Goal: Transaction & Acquisition: Purchase product/service

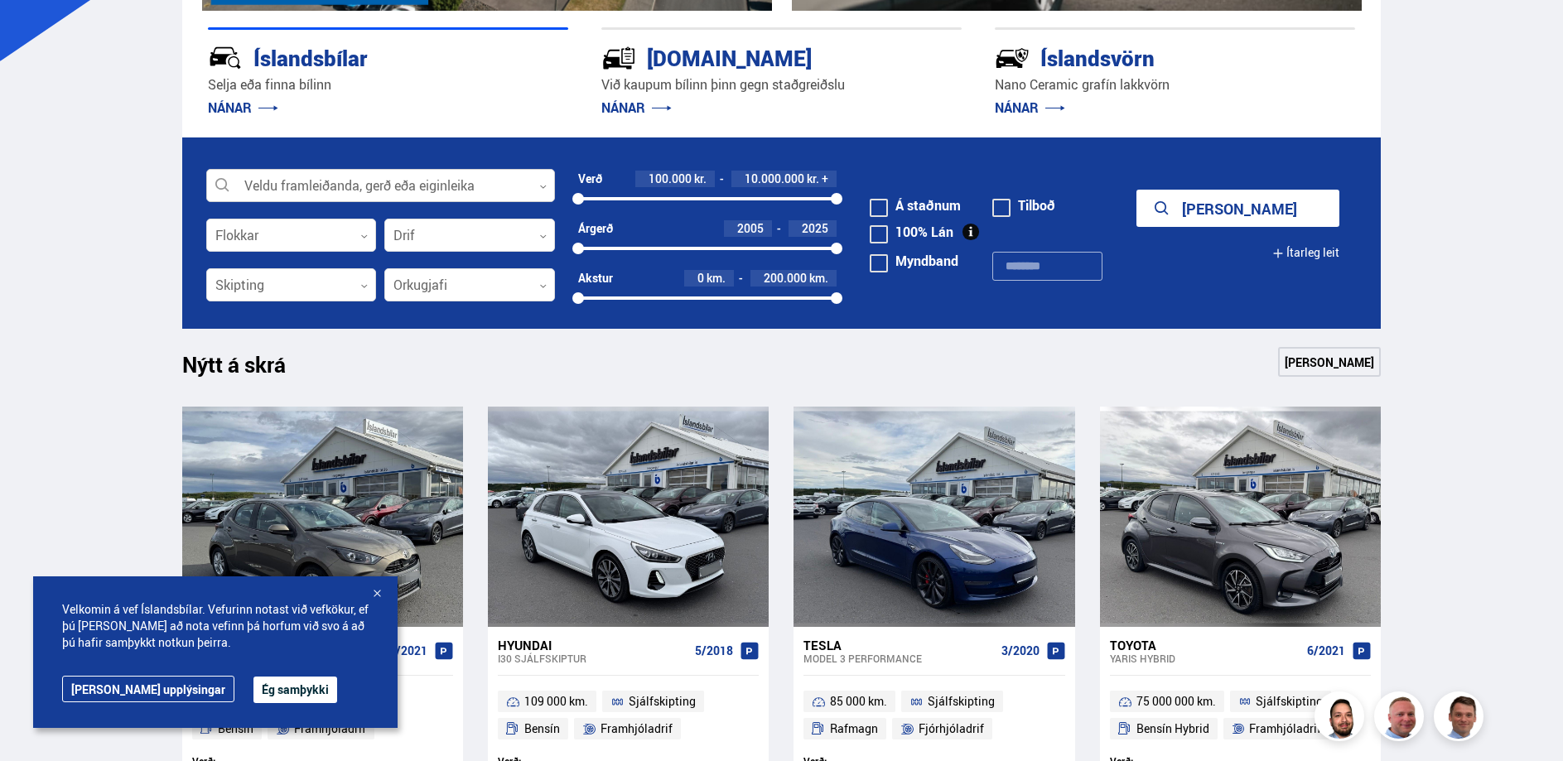
click at [537, 185] on div at bounding box center [380, 186] width 349 height 33
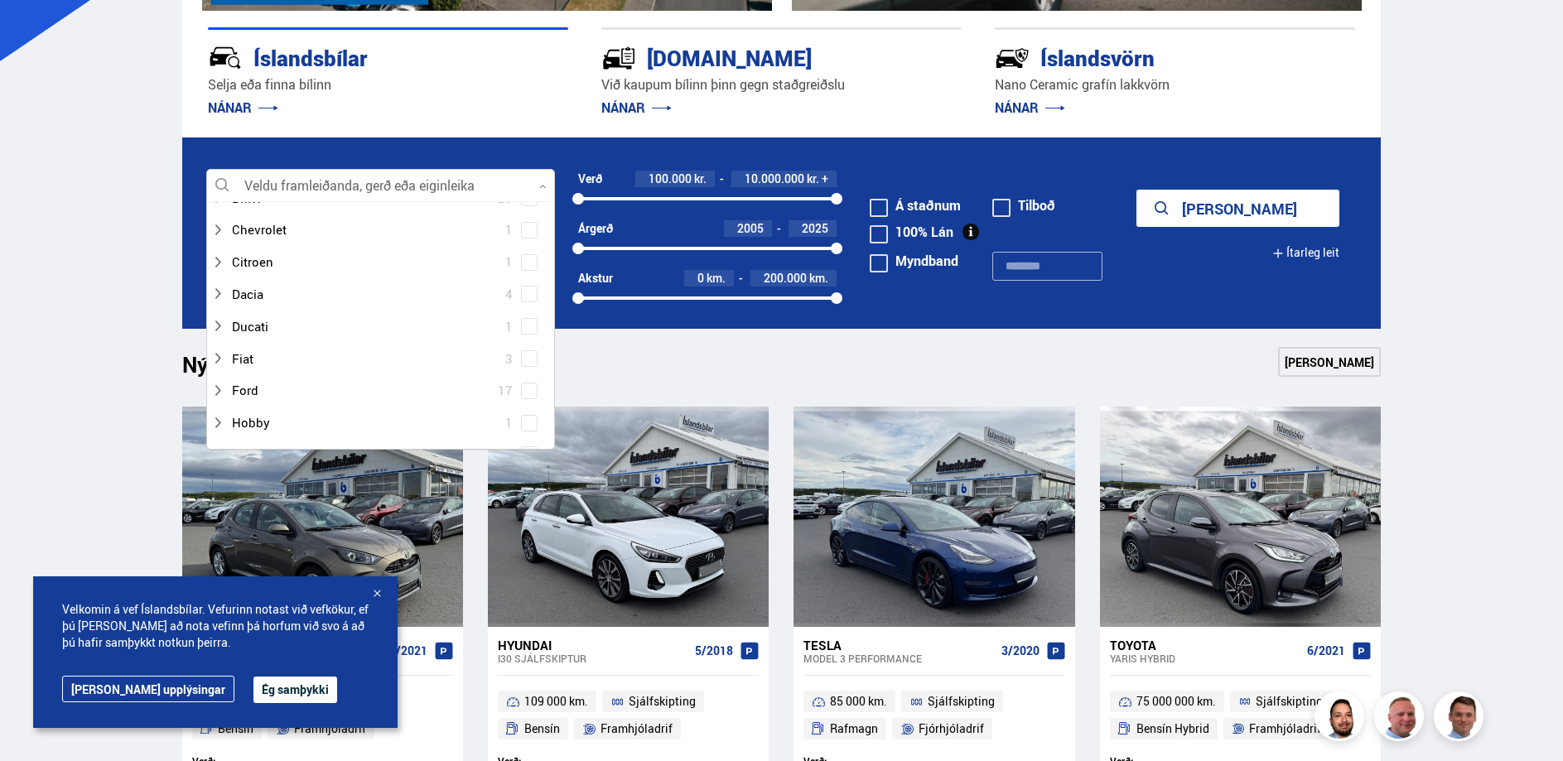
scroll to position [219, 0]
click at [256, 316] on div at bounding box center [364, 317] width 306 height 24
click at [234, 316] on div at bounding box center [364, 317] width 306 height 24
click at [231, 312] on div at bounding box center [364, 317] width 306 height 24
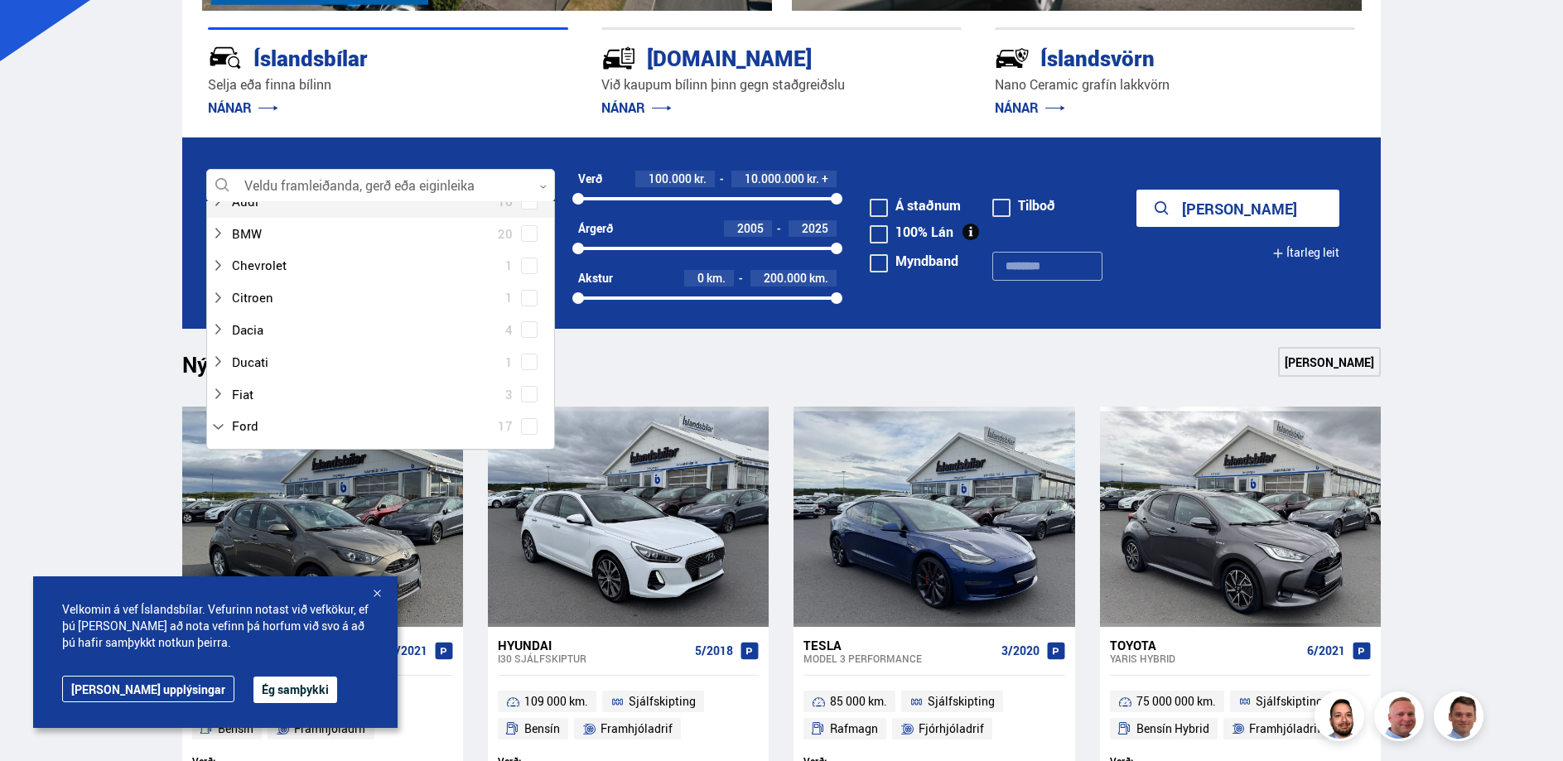
click at [303, 61] on div "Íslandsbílar" at bounding box center [359, 56] width 302 height 29
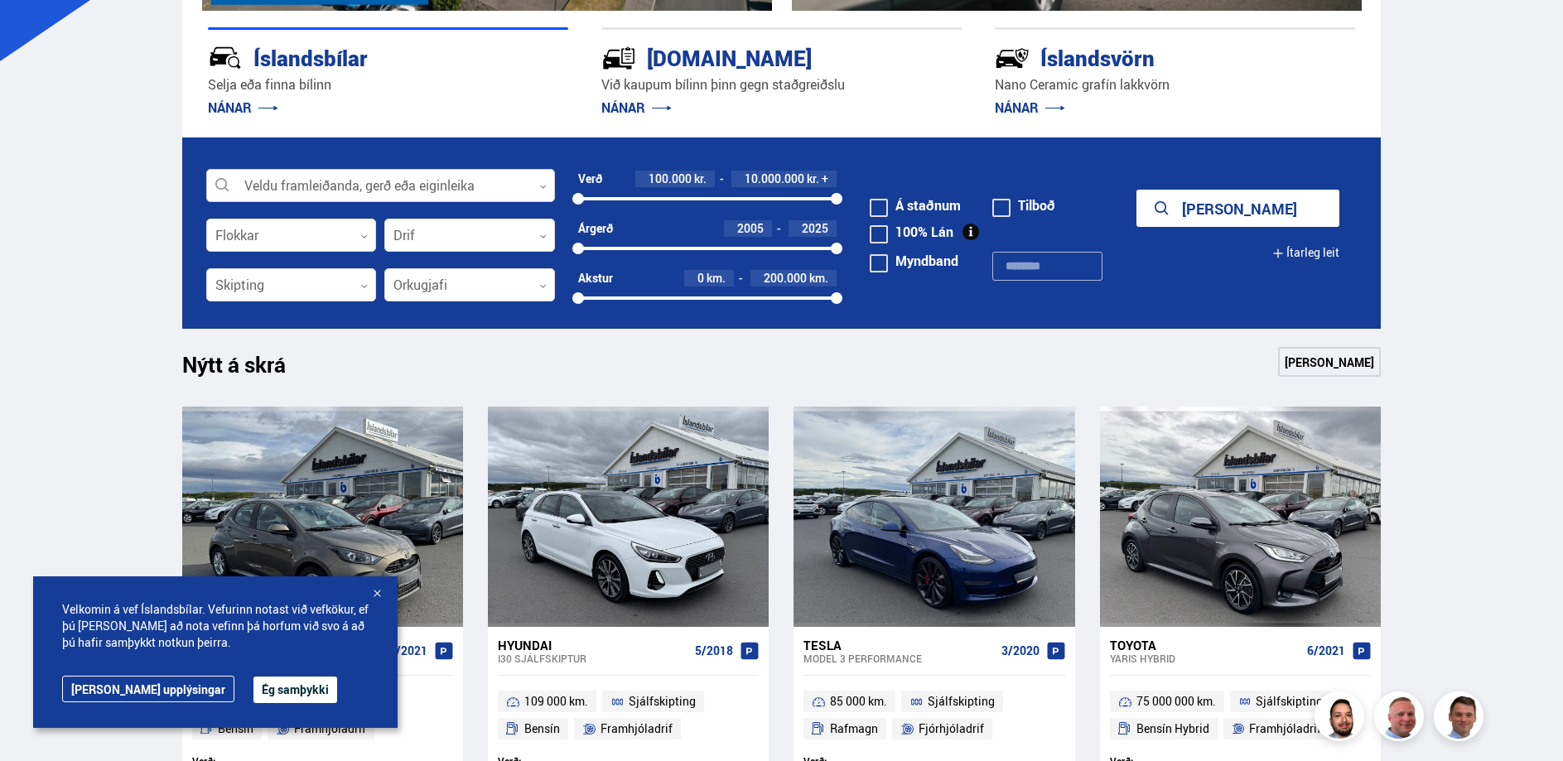
click at [540, 186] on icon at bounding box center [542, 186] width 7 height 7
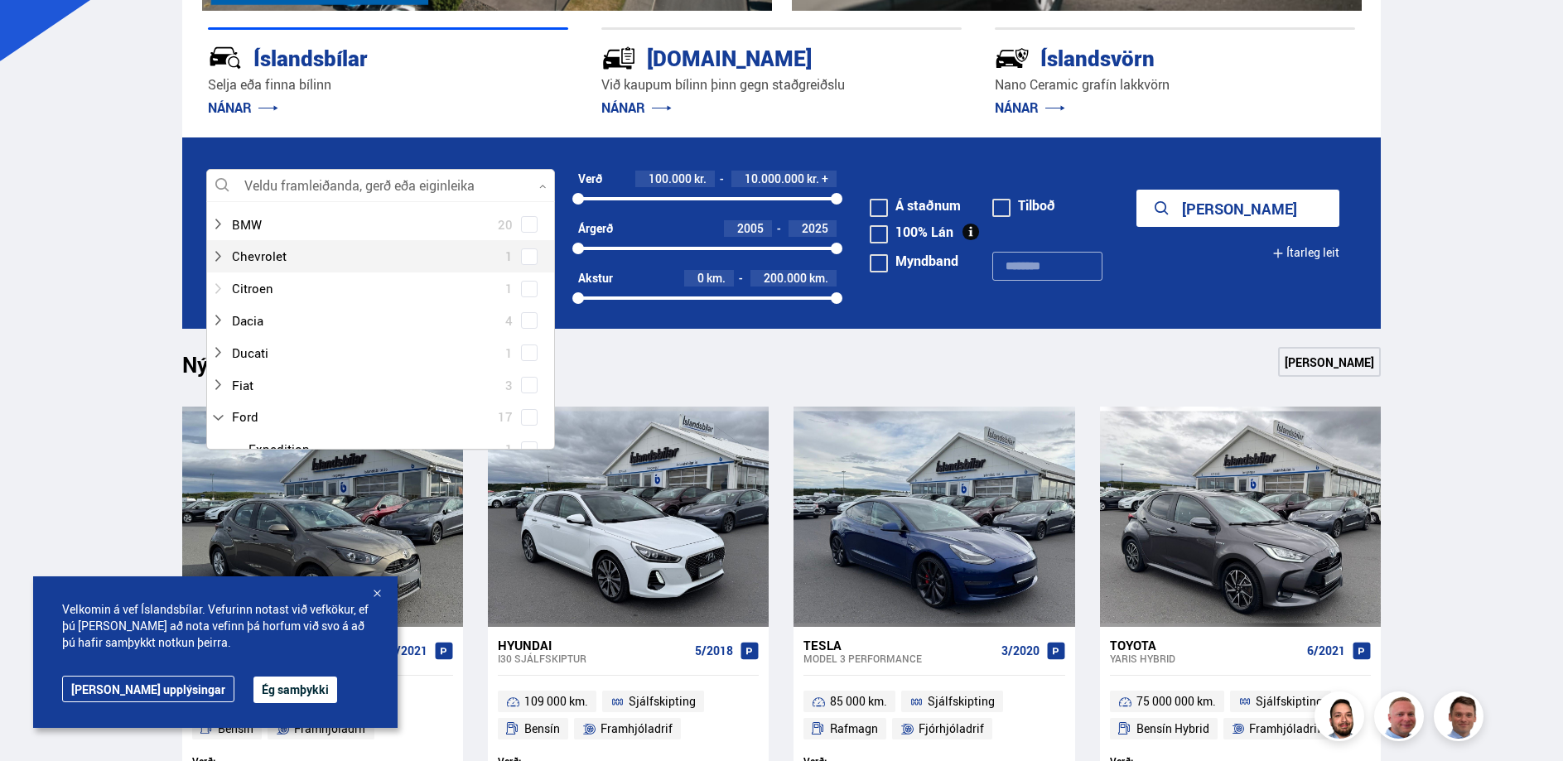
scroll to position [219, 0]
click at [260, 317] on div at bounding box center [364, 317] width 306 height 24
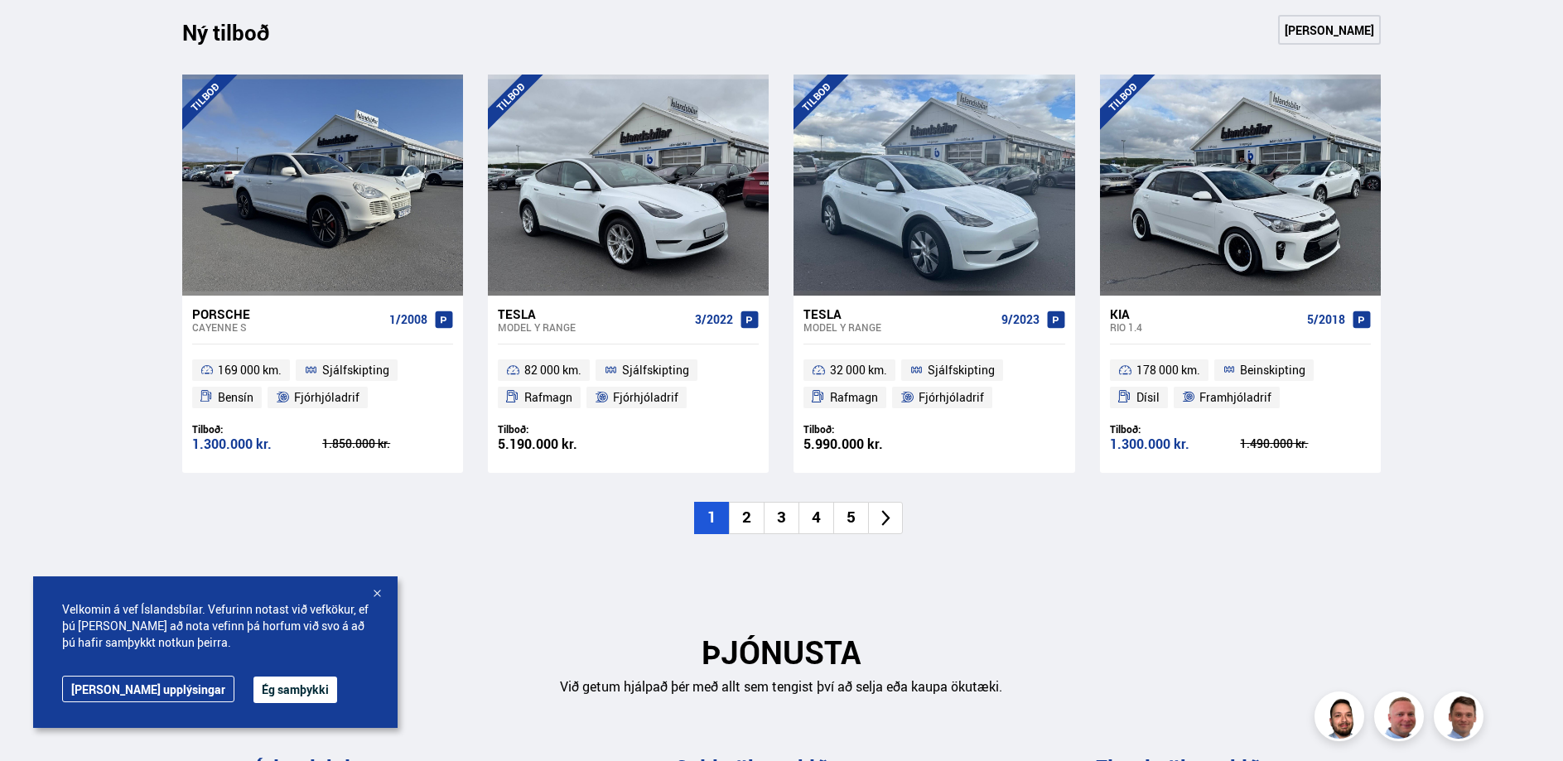
scroll to position [1775, 0]
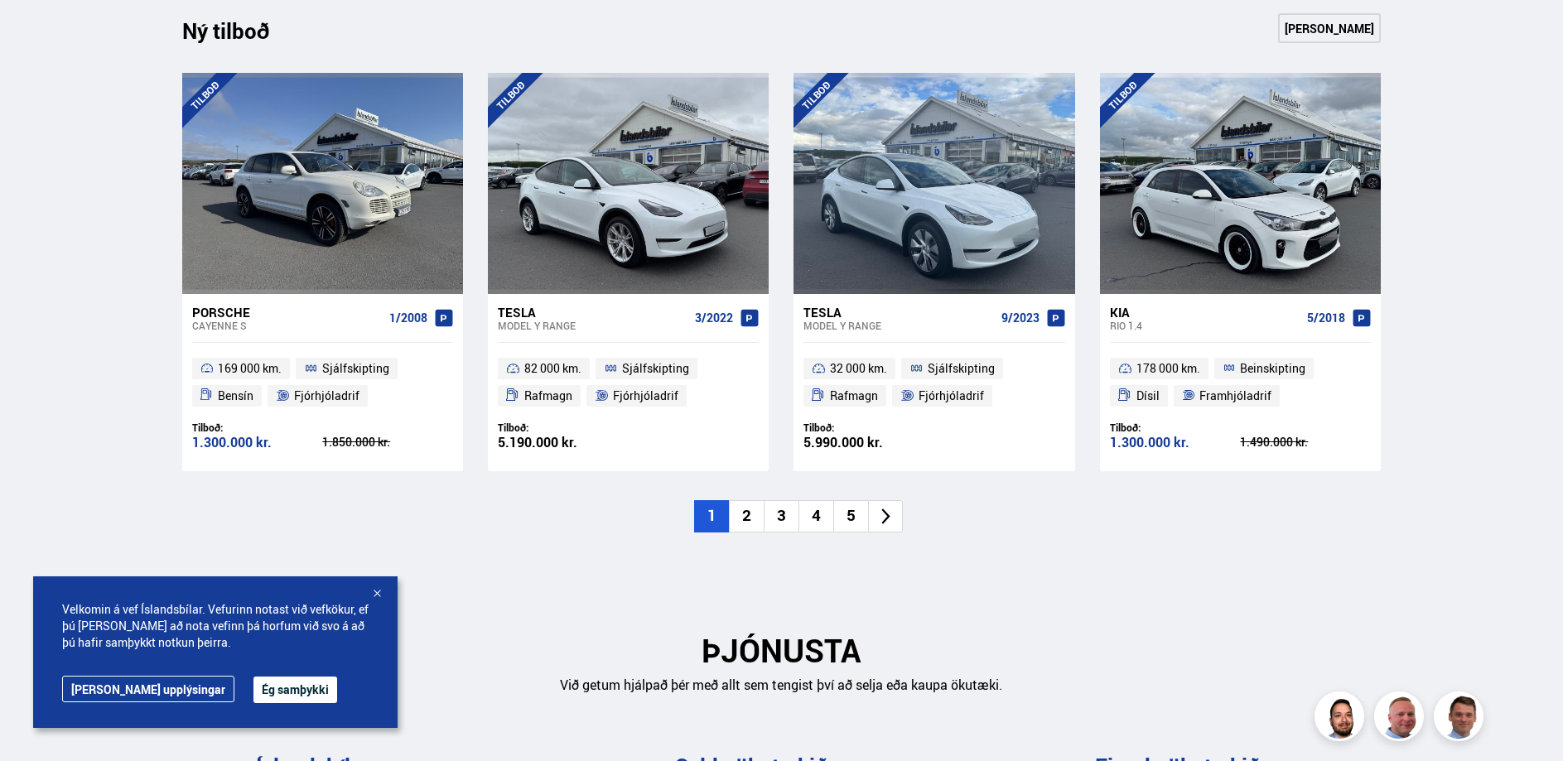
click at [749, 500] on li "2" at bounding box center [746, 516] width 35 height 32
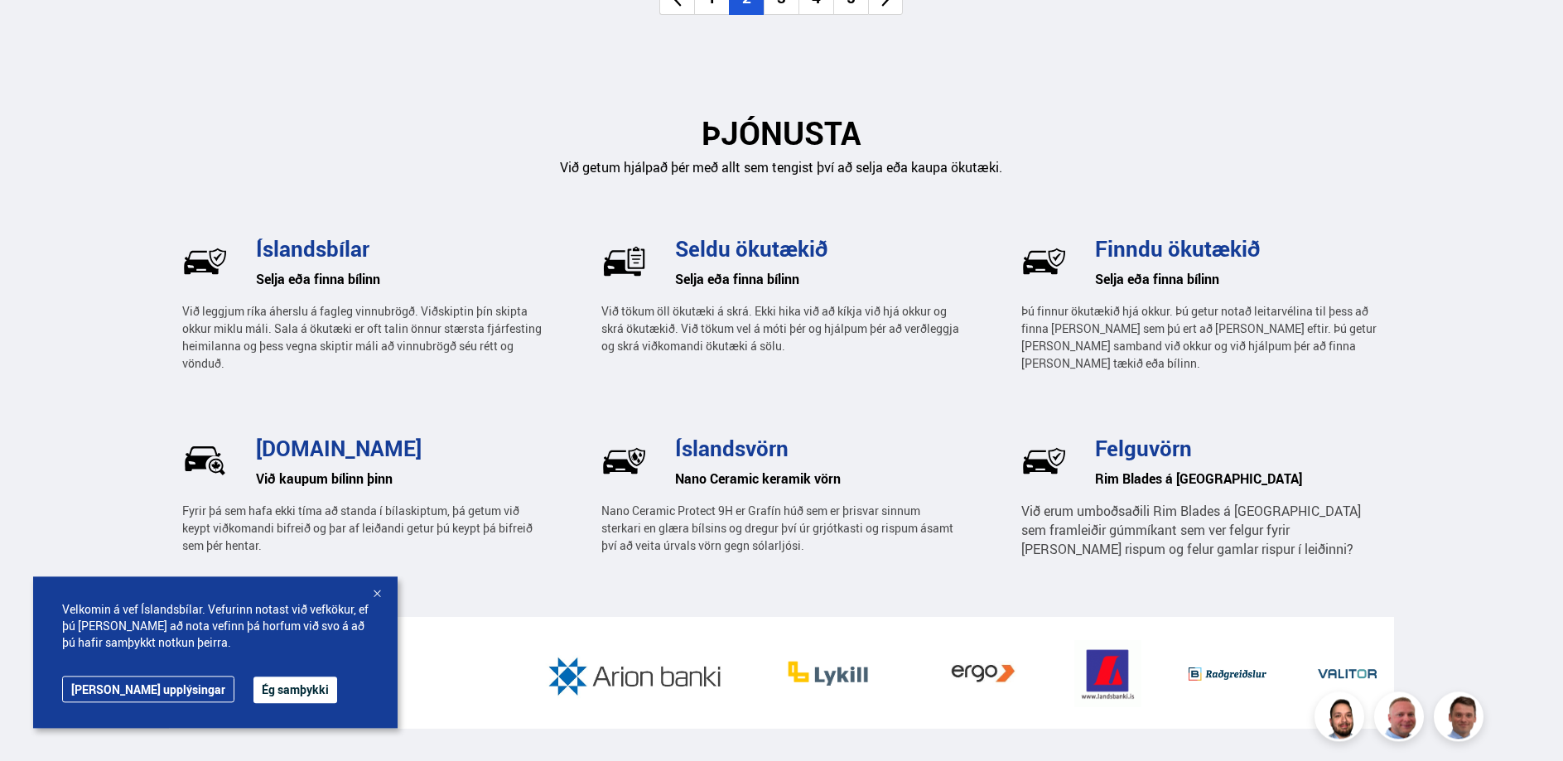
scroll to position [2231, 0]
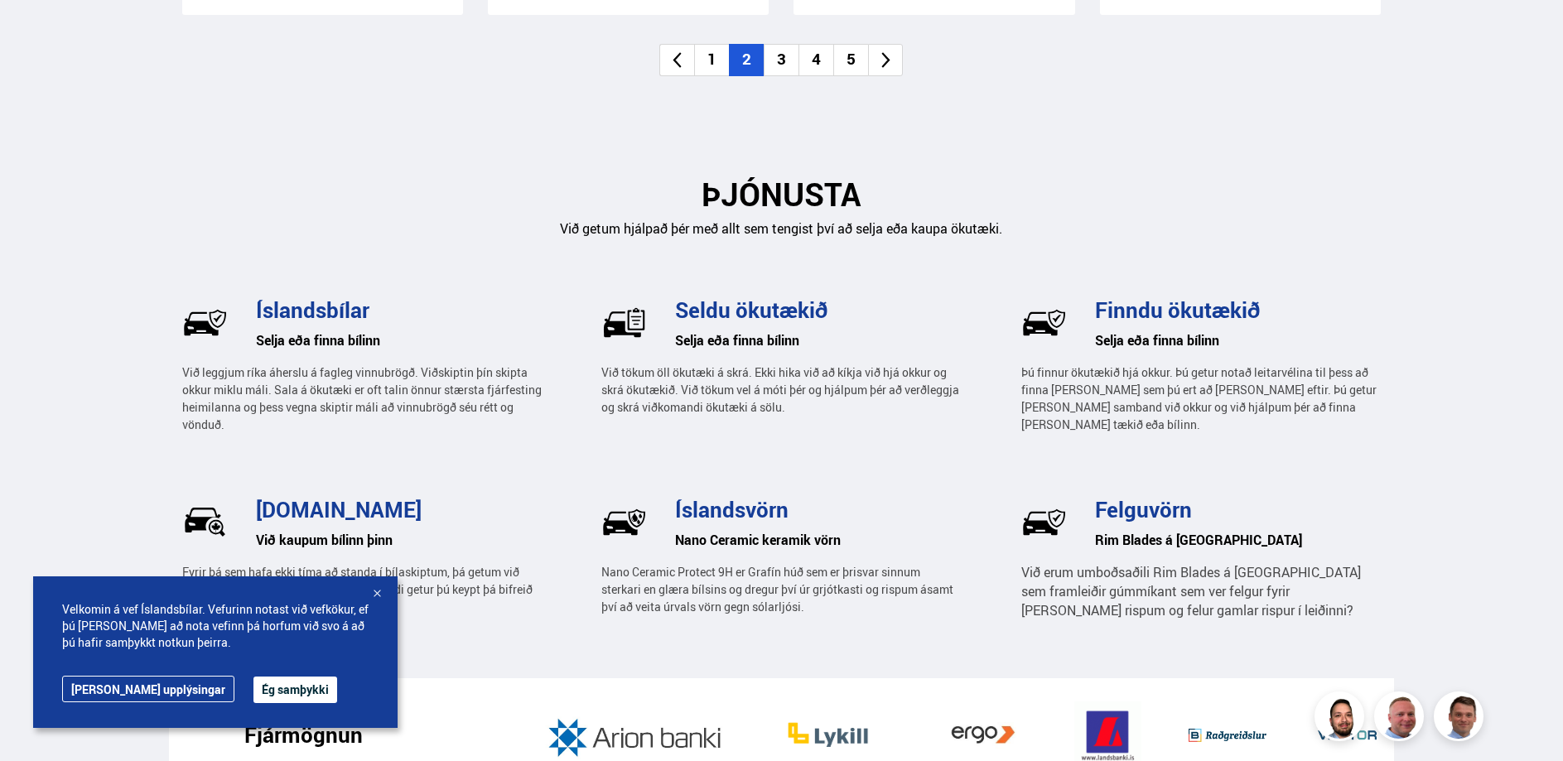
click at [785, 44] on li "3" at bounding box center [781, 60] width 35 height 32
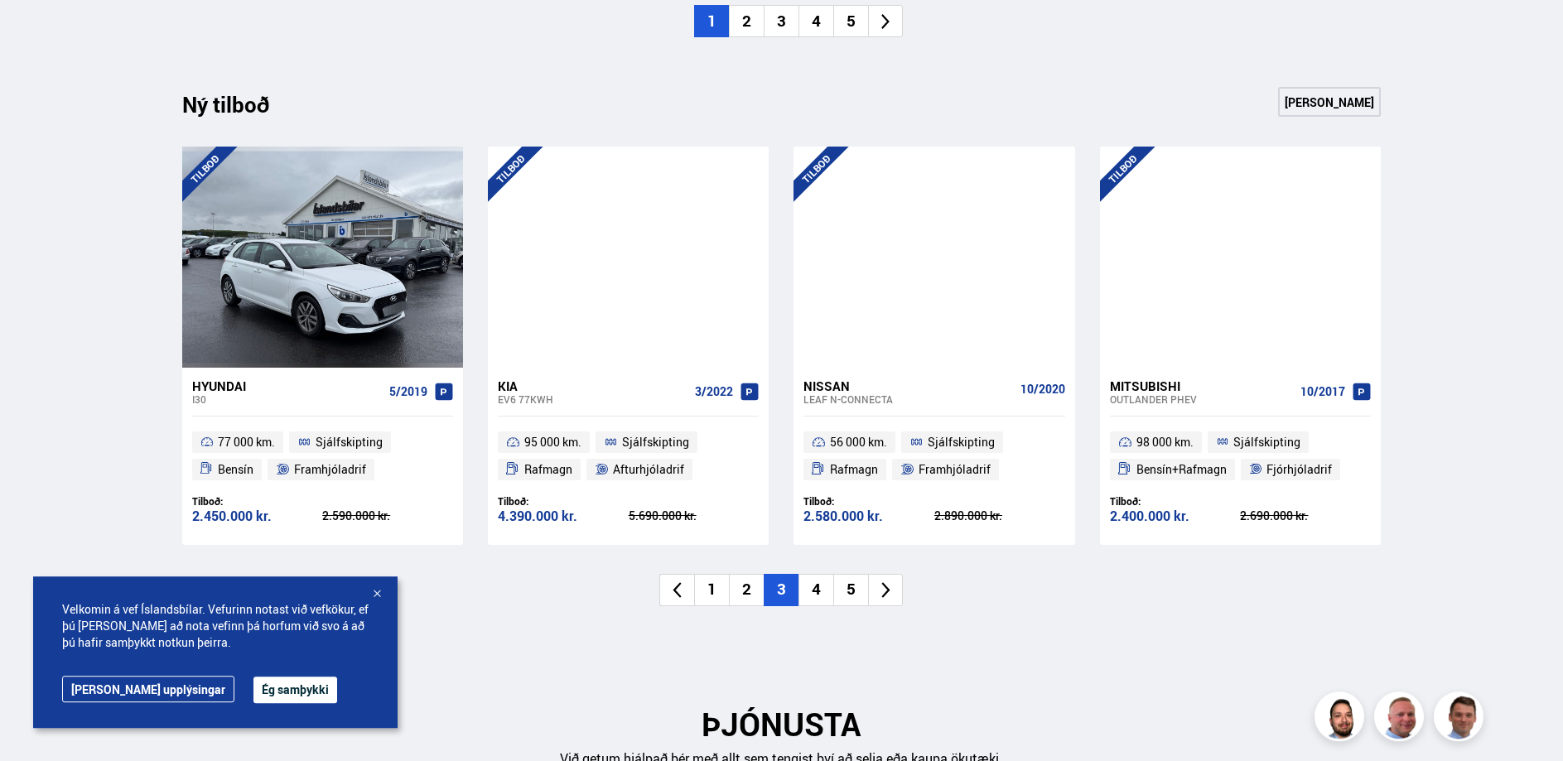
scroll to position [1640, 0]
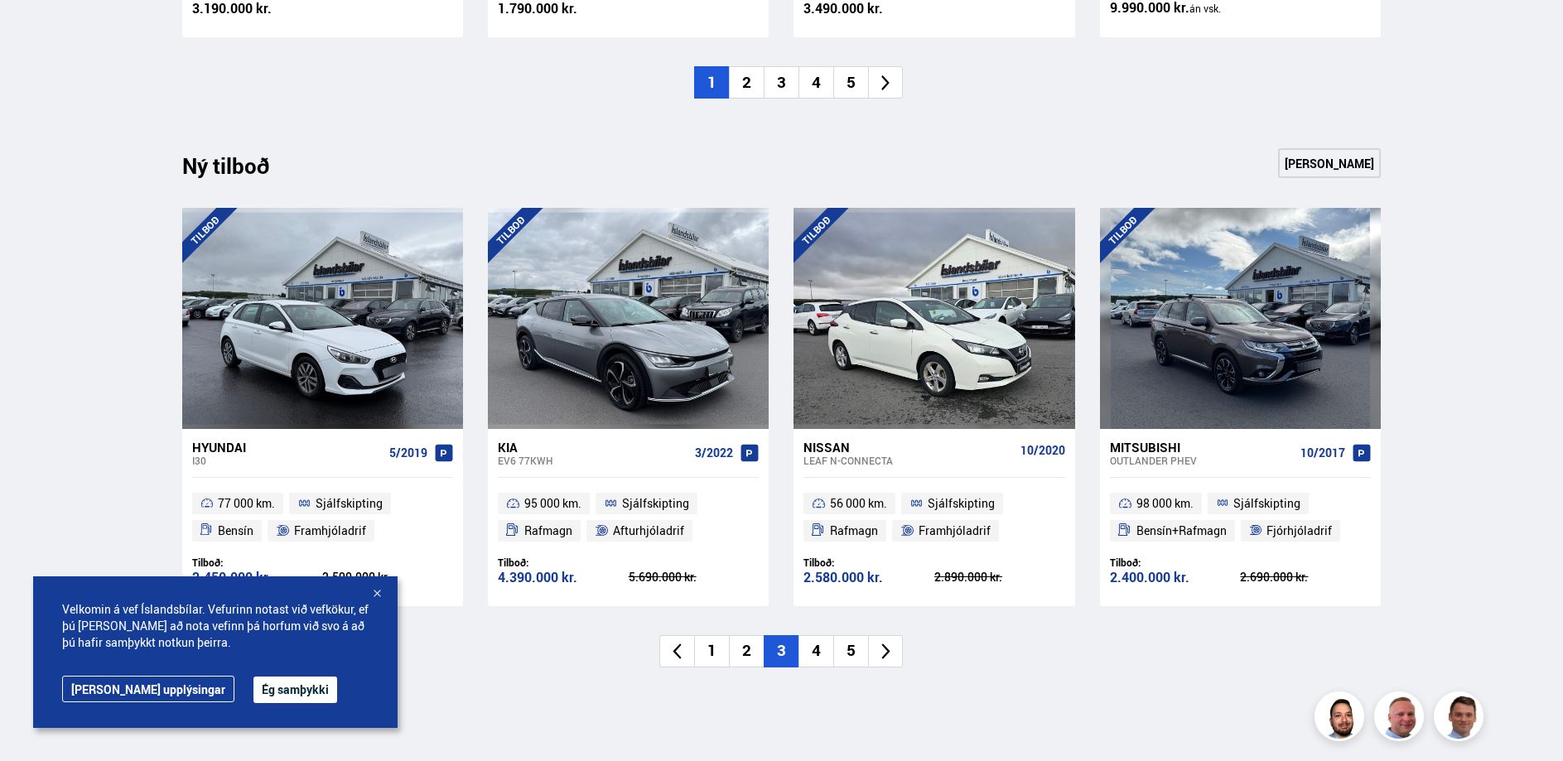
click at [847, 66] on li "5" at bounding box center [850, 82] width 35 height 32
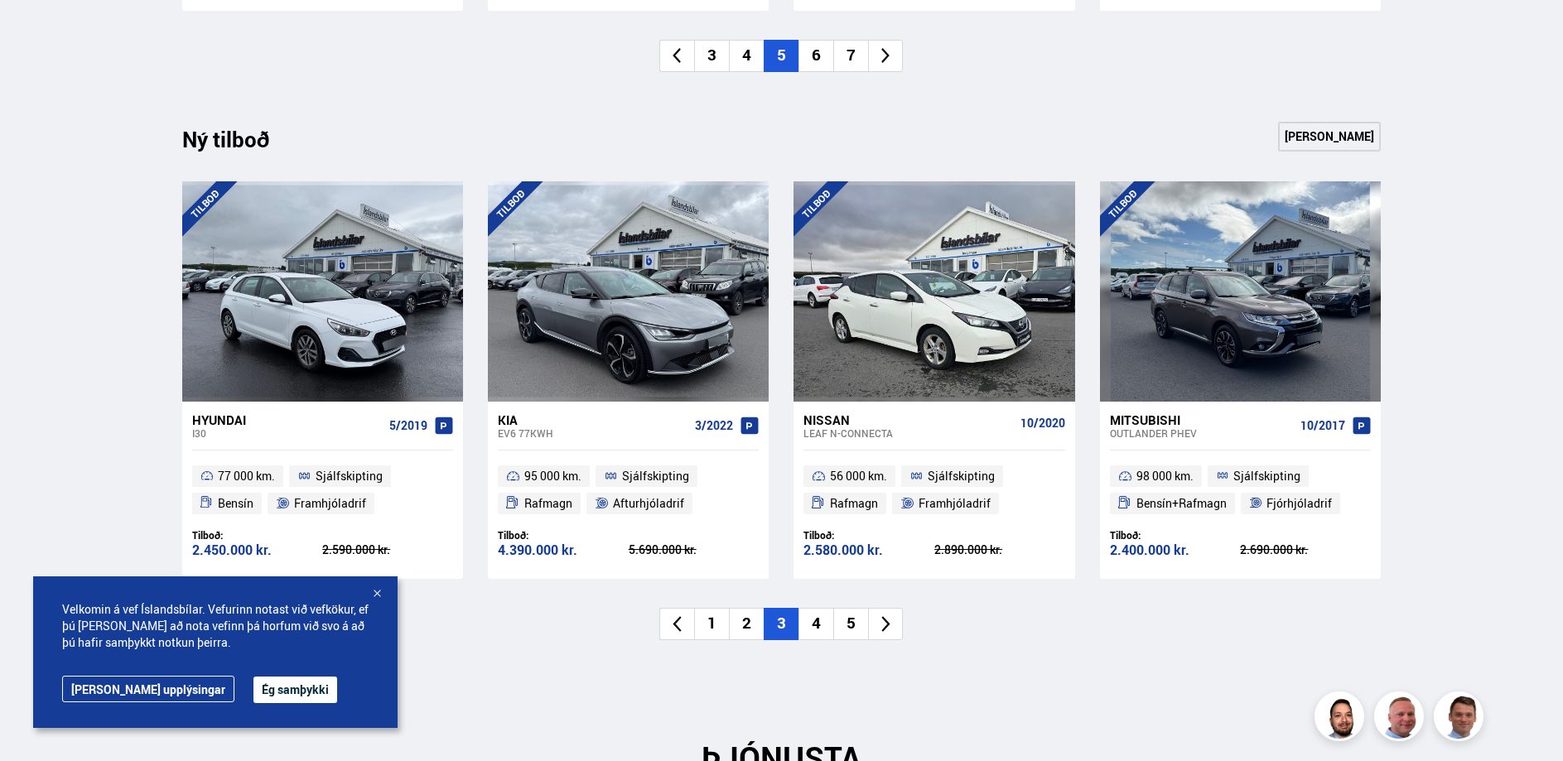
click at [852, 57] on li "7" at bounding box center [850, 56] width 35 height 32
click at [852, 57] on li "9" at bounding box center [850, 56] width 35 height 32
click at [720, 56] on li "7" at bounding box center [711, 56] width 35 height 32
click at [679, 56] on icon at bounding box center [677, 55] width 19 height 19
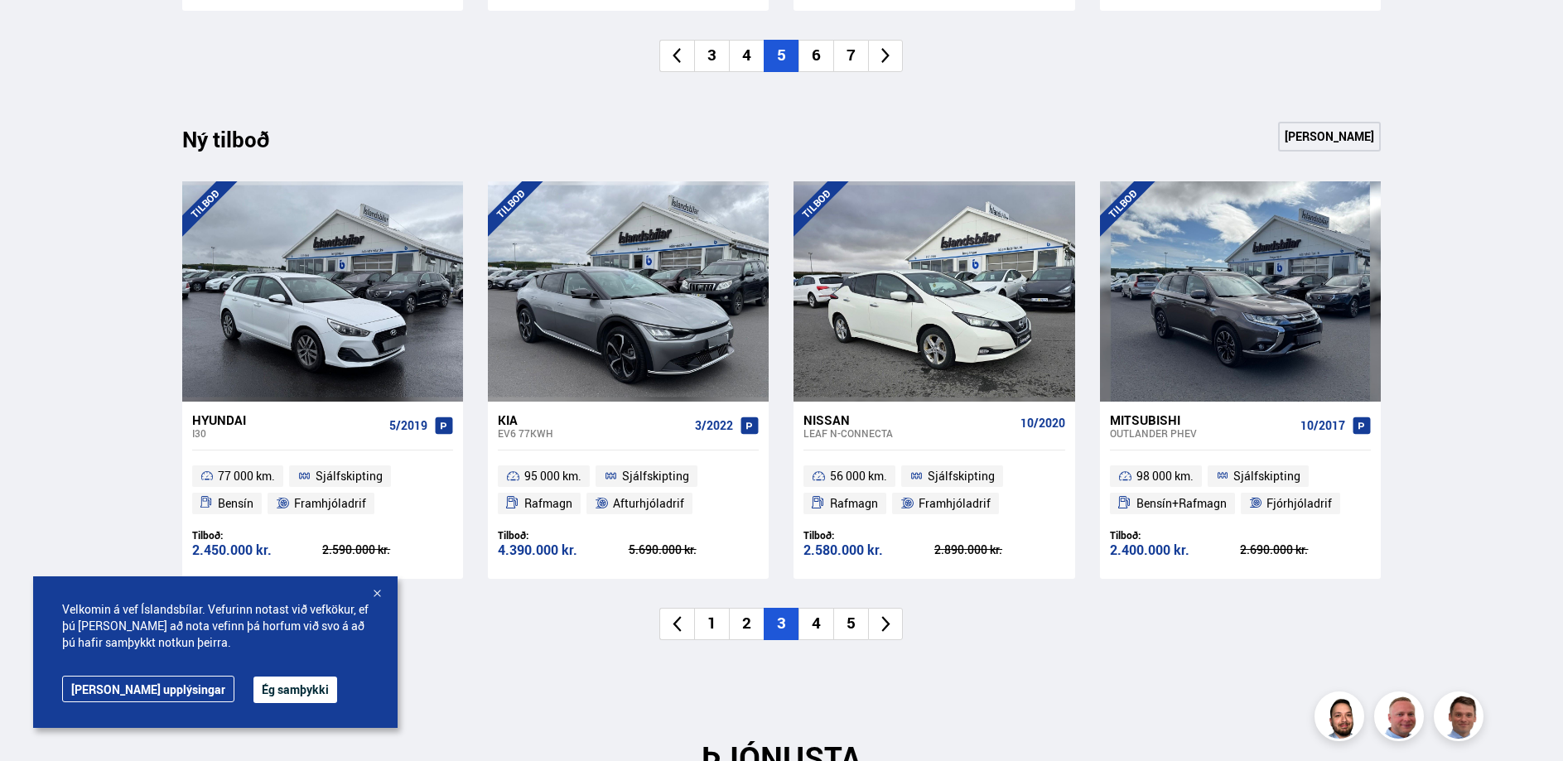
click at [679, 56] on icon at bounding box center [677, 55] width 19 height 19
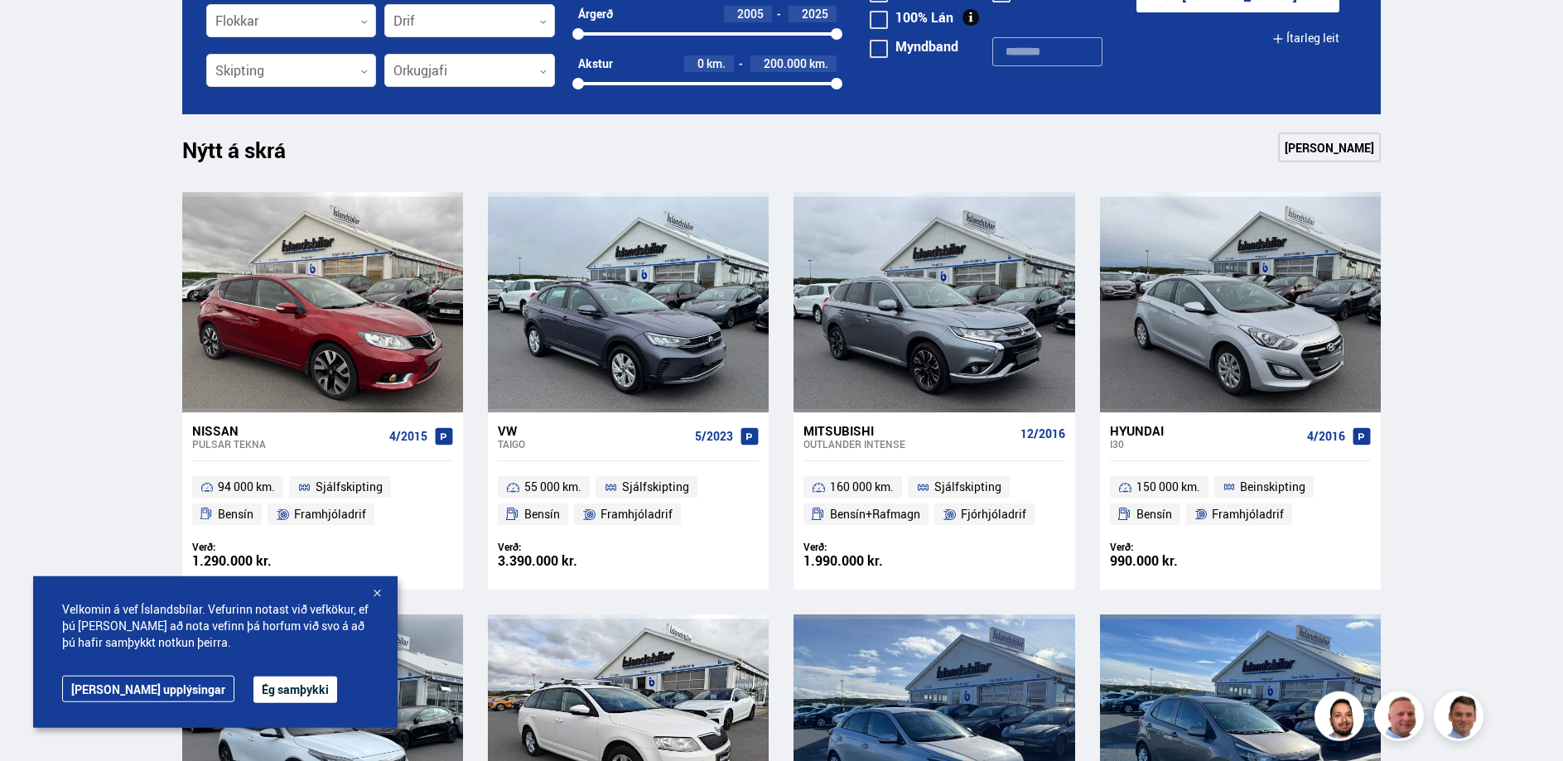
scroll to position [625, 0]
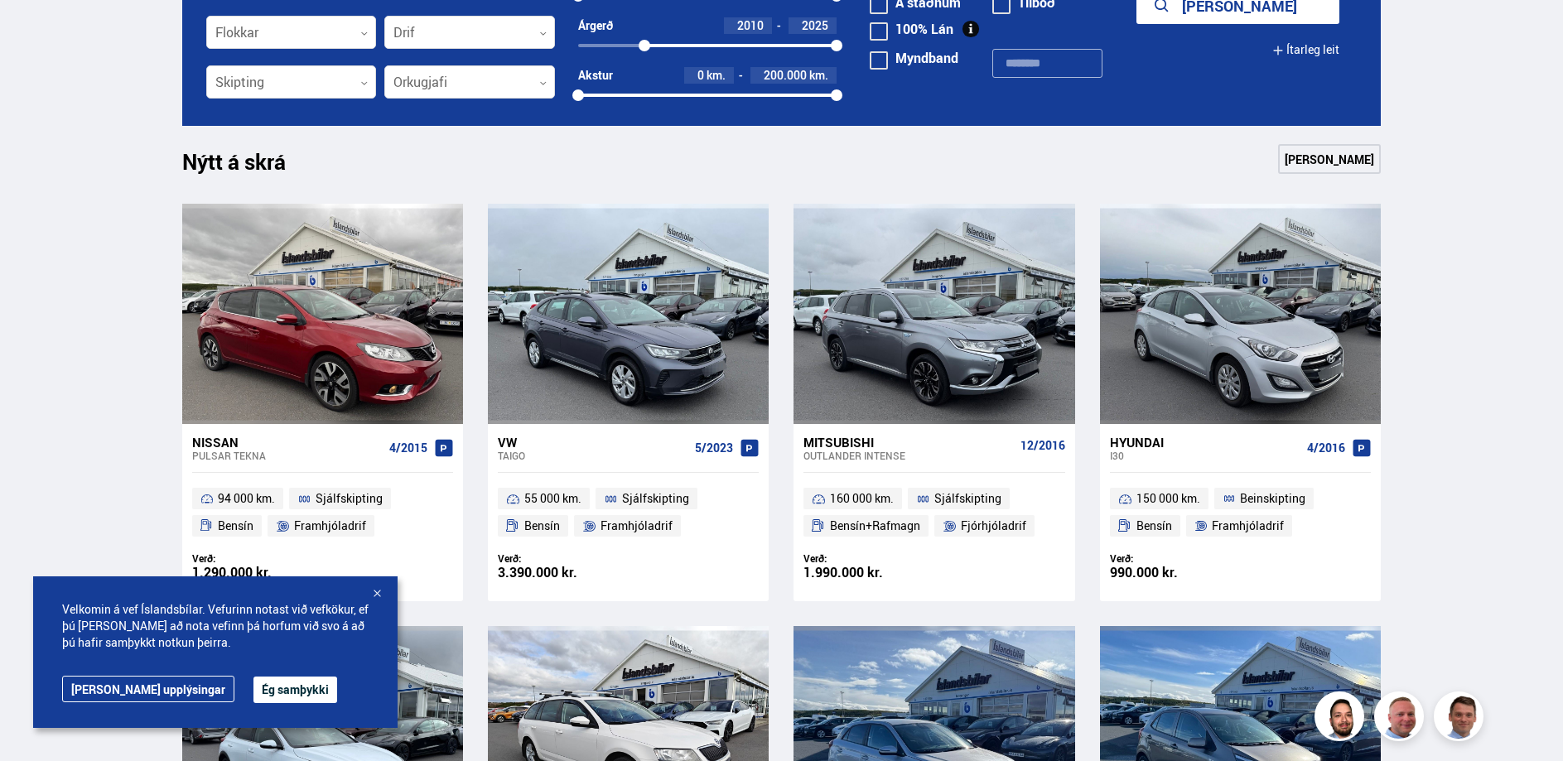
drag, startPoint x: 573, startPoint y: 44, endPoint x: 654, endPoint y: 50, distance: 81.4
click at [650, 50] on div at bounding box center [645, 46] width 12 height 12
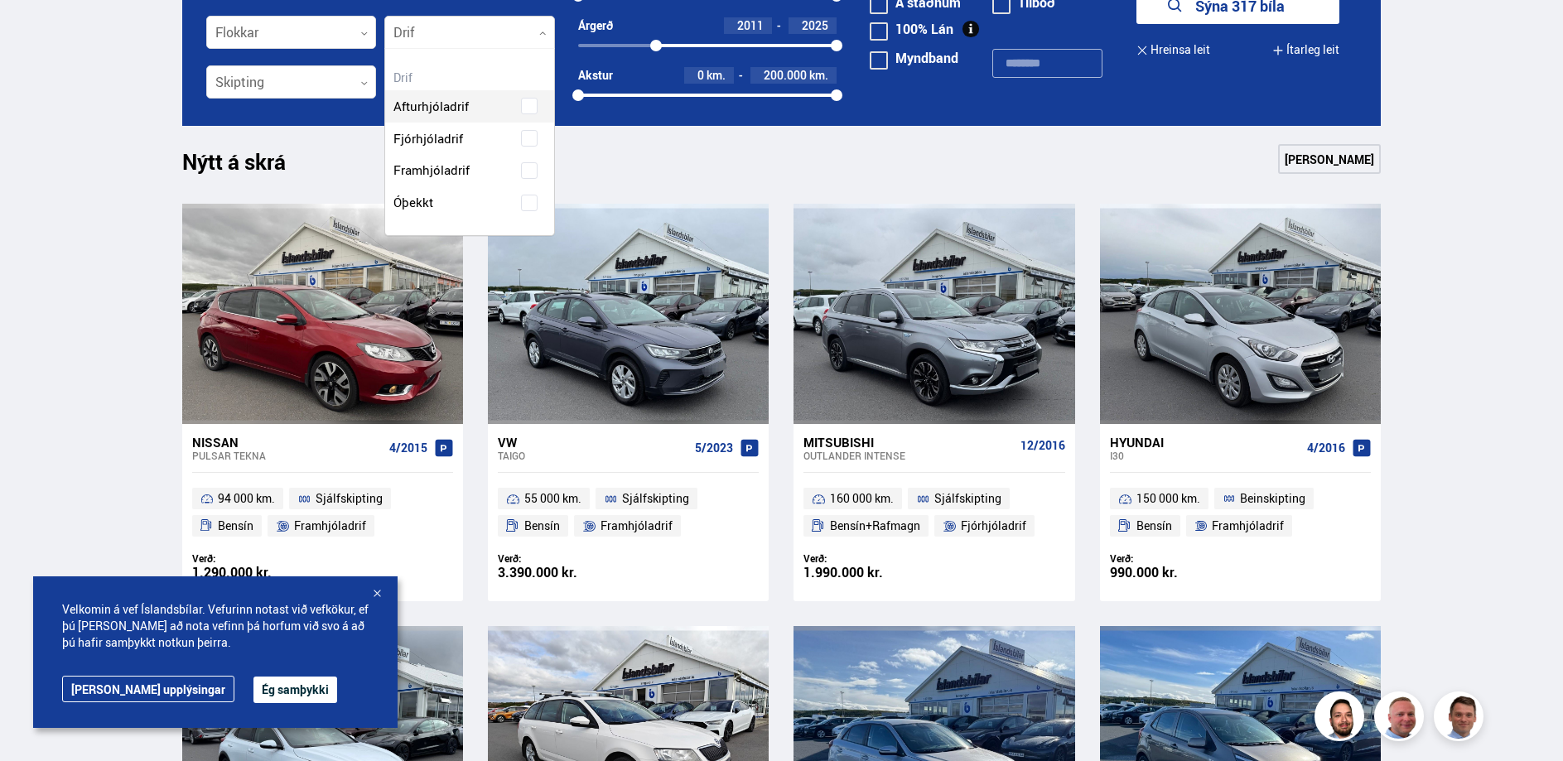
click at [543, 30] on div at bounding box center [469, 33] width 171 height 33
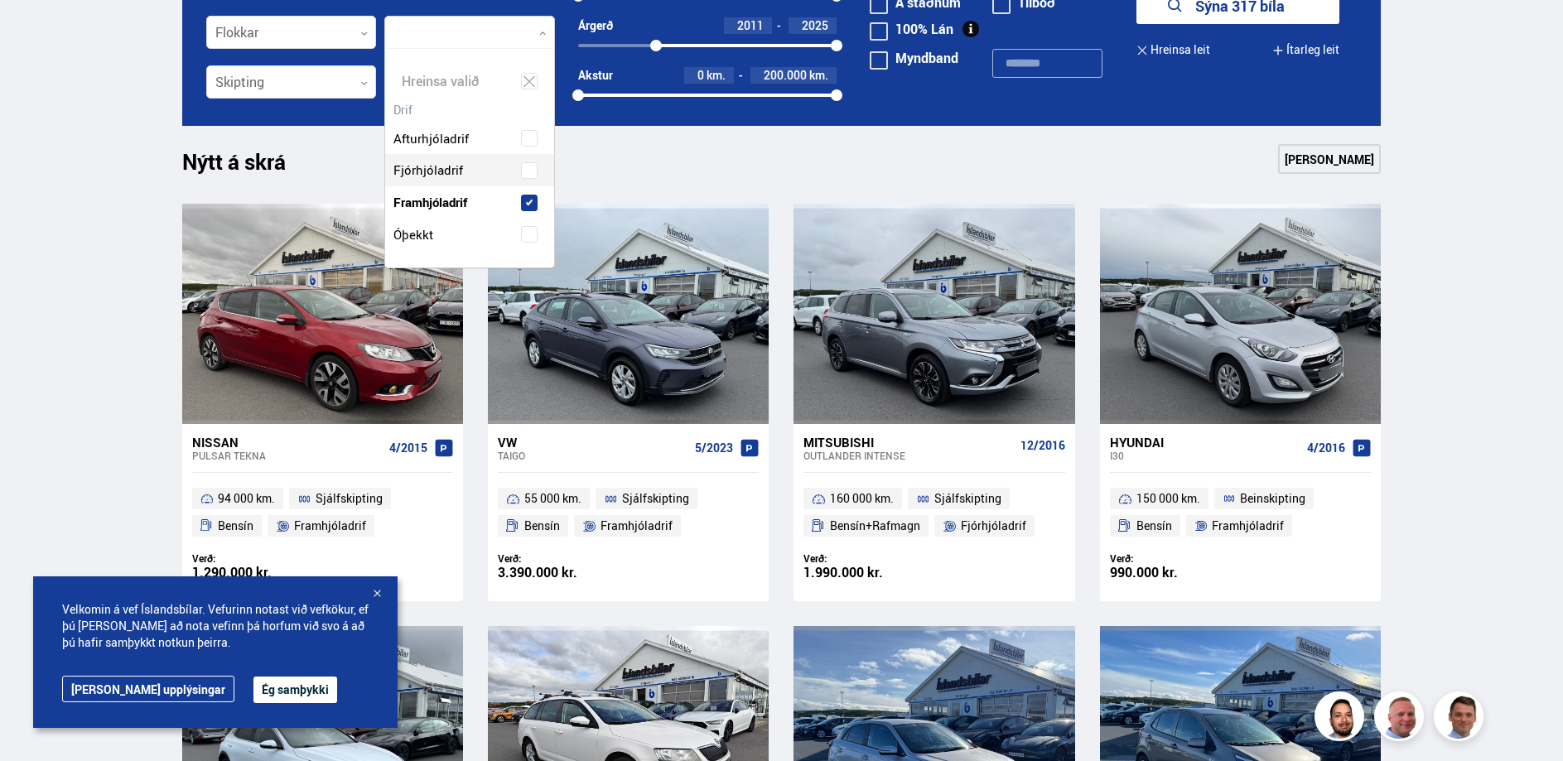
click at [433, 173] on div "Afturhjóladrif Fjórhjóladrif Framhjóladrif Óþekkt" at bounding box center [469, 174] width 169 height 153
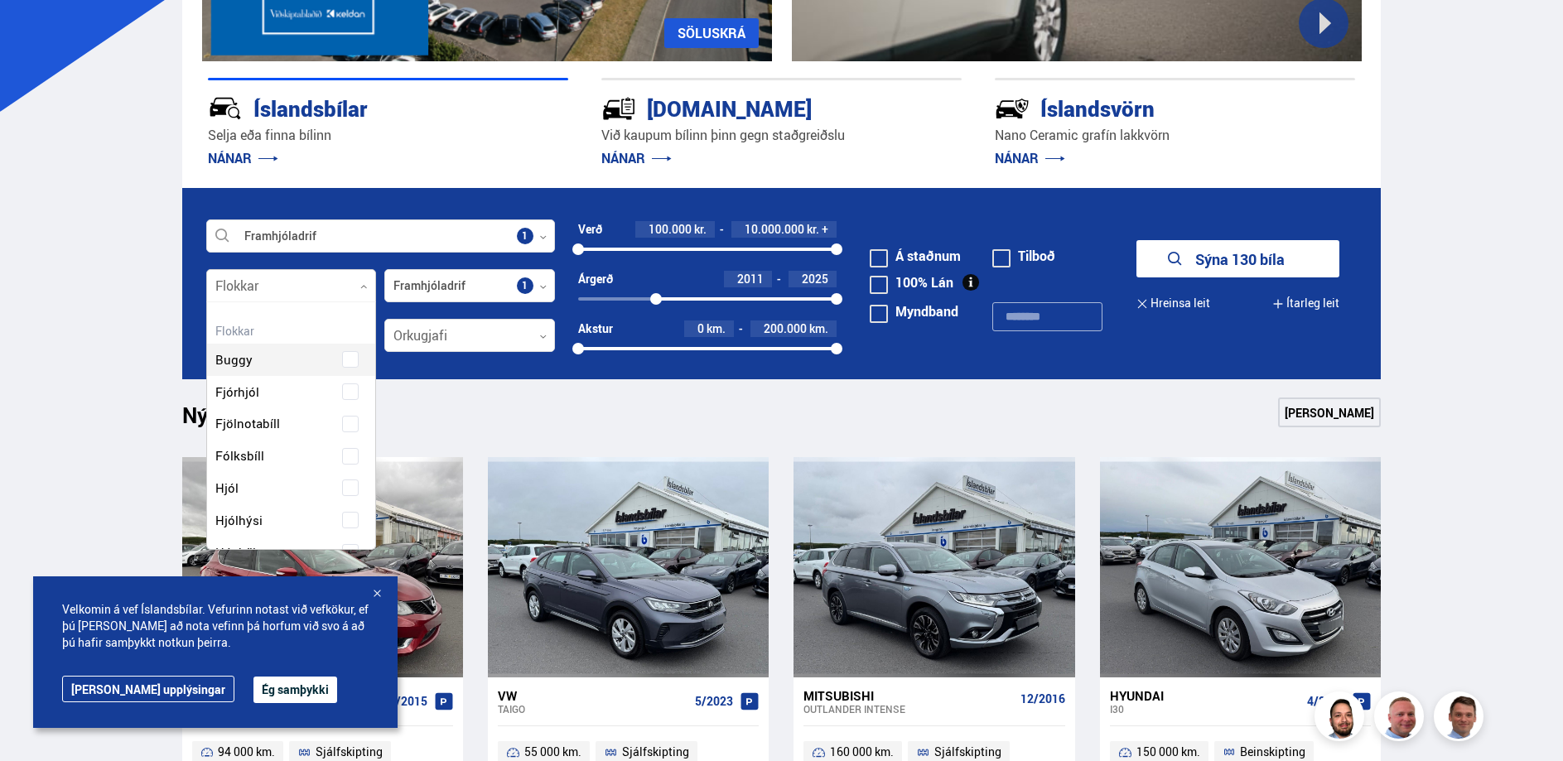
click at [354, 283] on div at bounding box center [291, 286] width 171 height 33
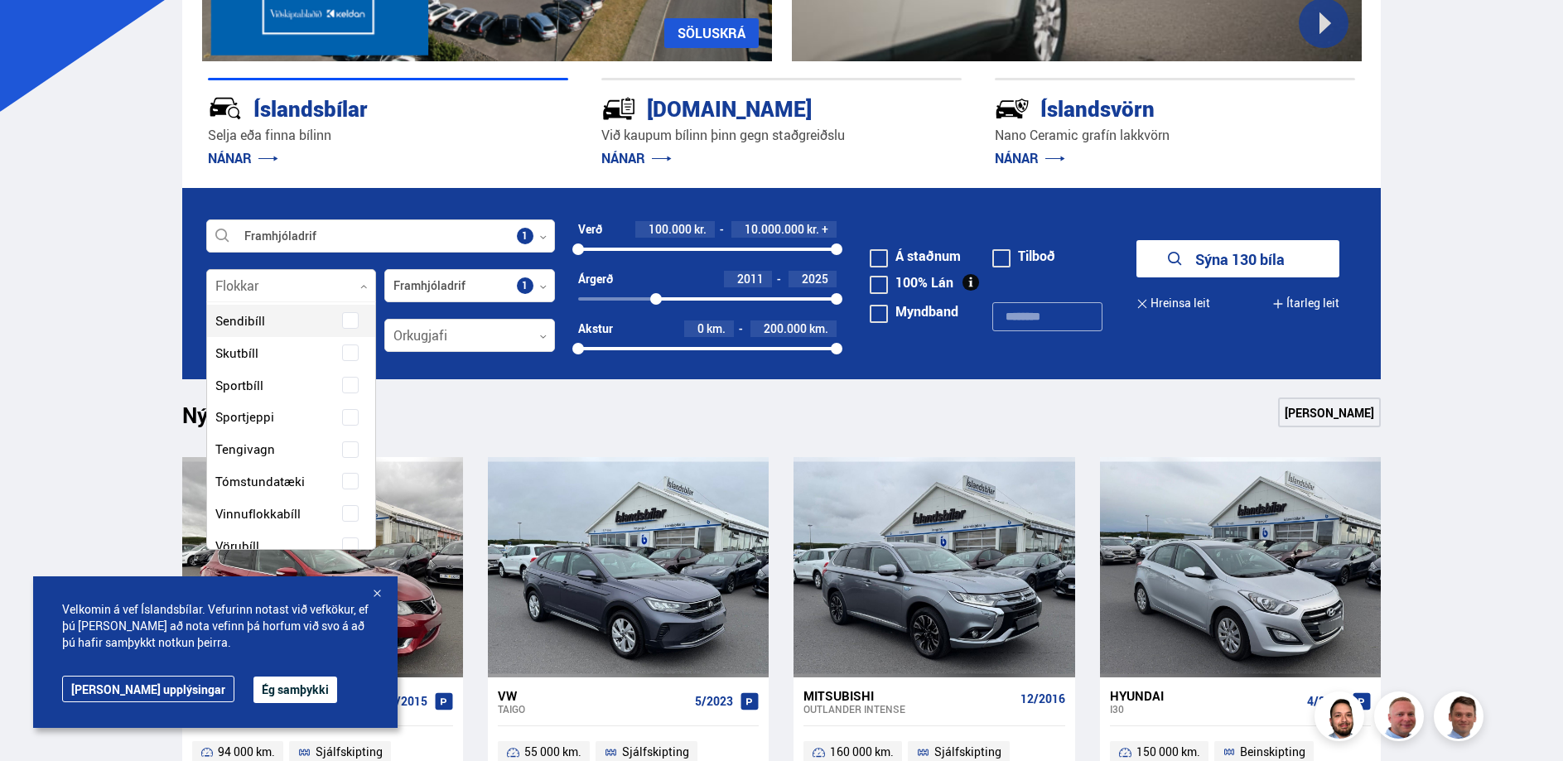
click at [260, 318] on span "Sendibíll" at bounding box center [240, 321] width 50 height 24
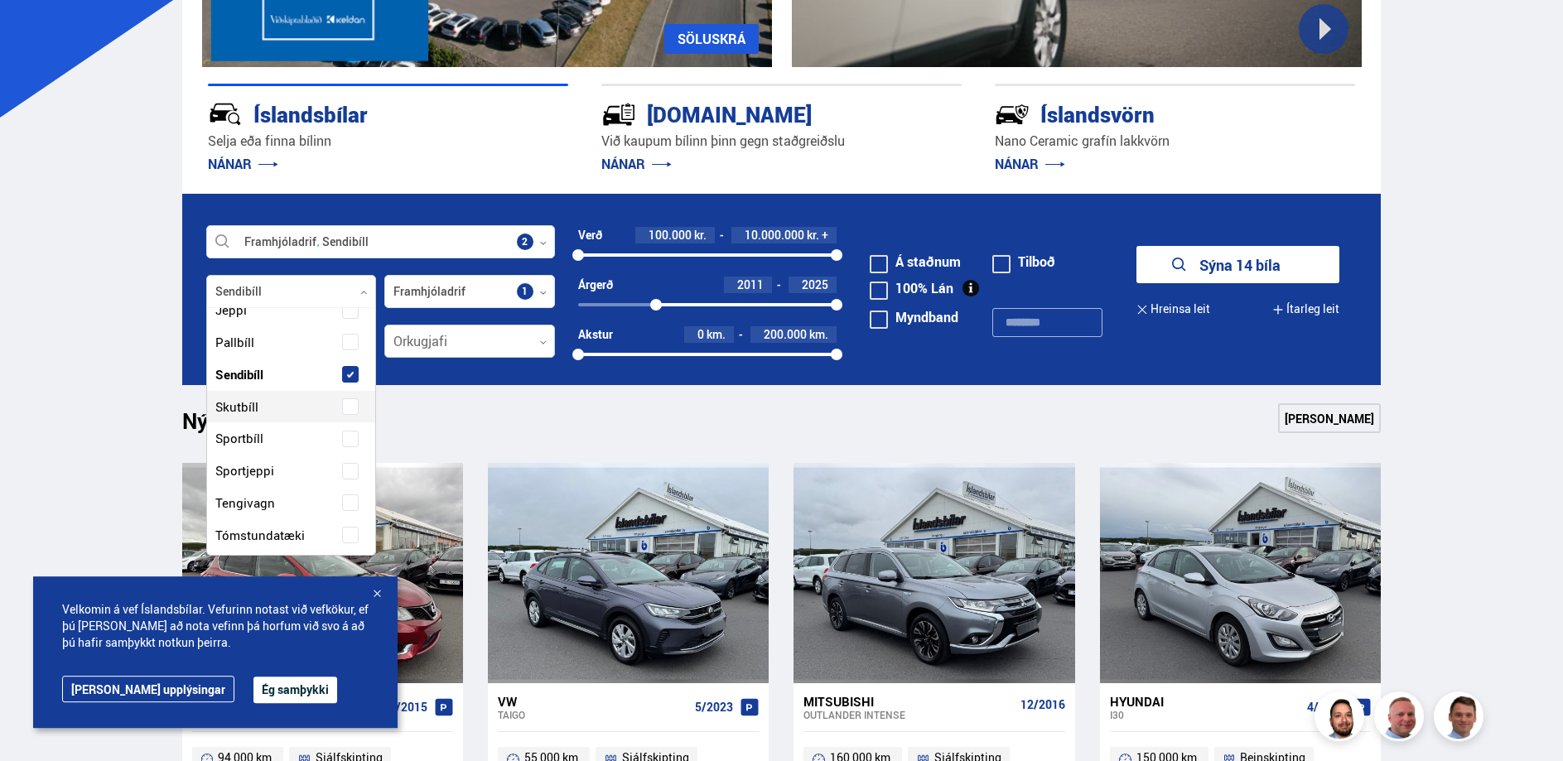
scroll to position [372, 0]
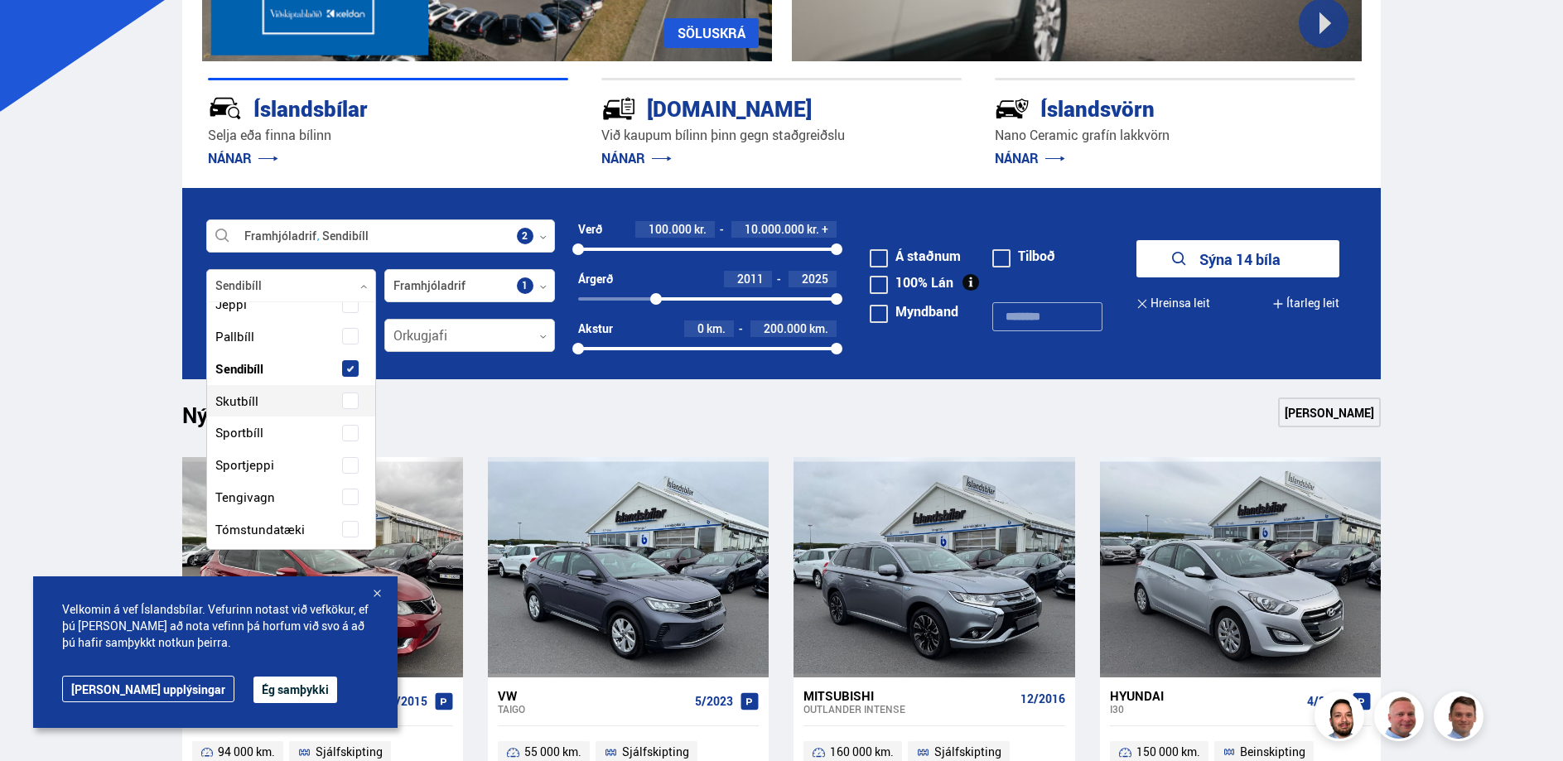
click at [537, 336] on div at bounding box center [469, 336] width 171 height 33
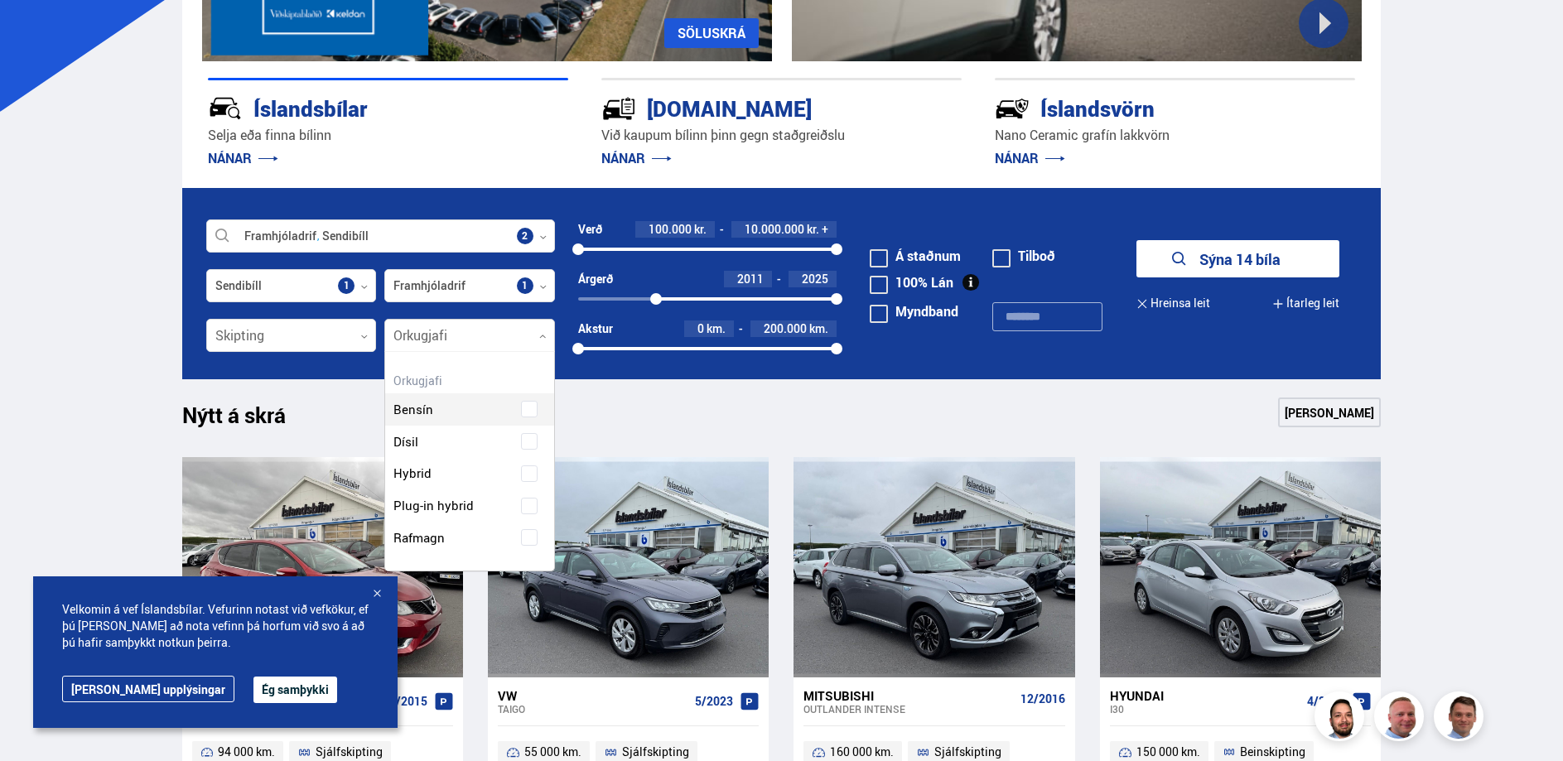
scroll to position [219, 169]
click at [425, 443] on div "Bensín Dísil Hybrid Plug-in hybrid Rafmagn" at bounding box center [469, 462] width 169 height 186
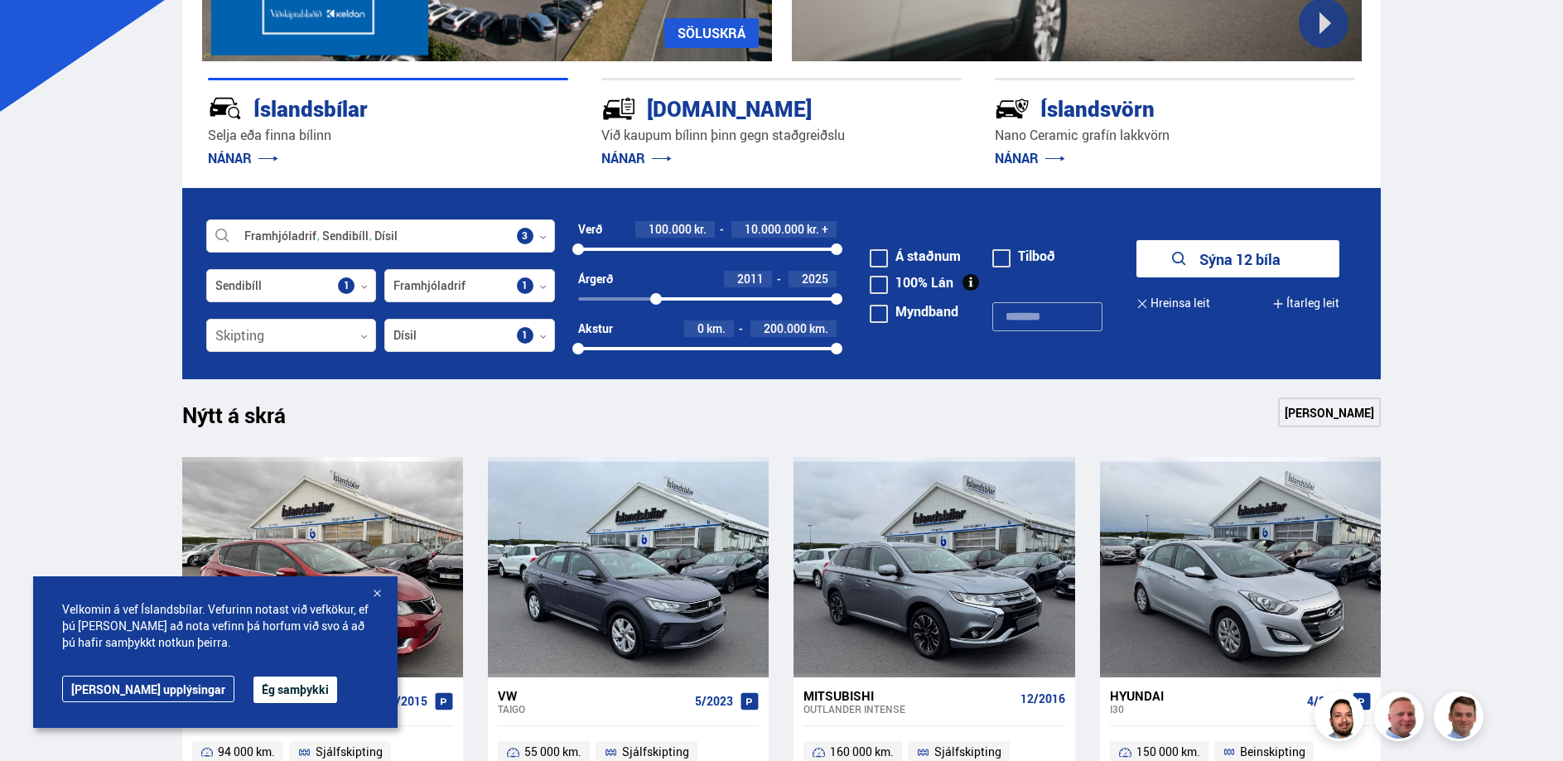
click at [657, 295] on div at bounding box center [656, 299] width 12 height 12
click at [666, 297] on div "2011 2025" at bounding box center [707, 299] width 259 height 15
drag, startPoint x: 659, startPoint y: 297, endPoint x: 676, endPoint y: 298, distance: 16.7
click at [674, 298] on div "2012 2025" at bounding box center [707, 299] width 259 height 15
drag, startPoint x: 683, startPoint y: 298, endPoint x: 703, endPoint y: 302, distance: 21.0
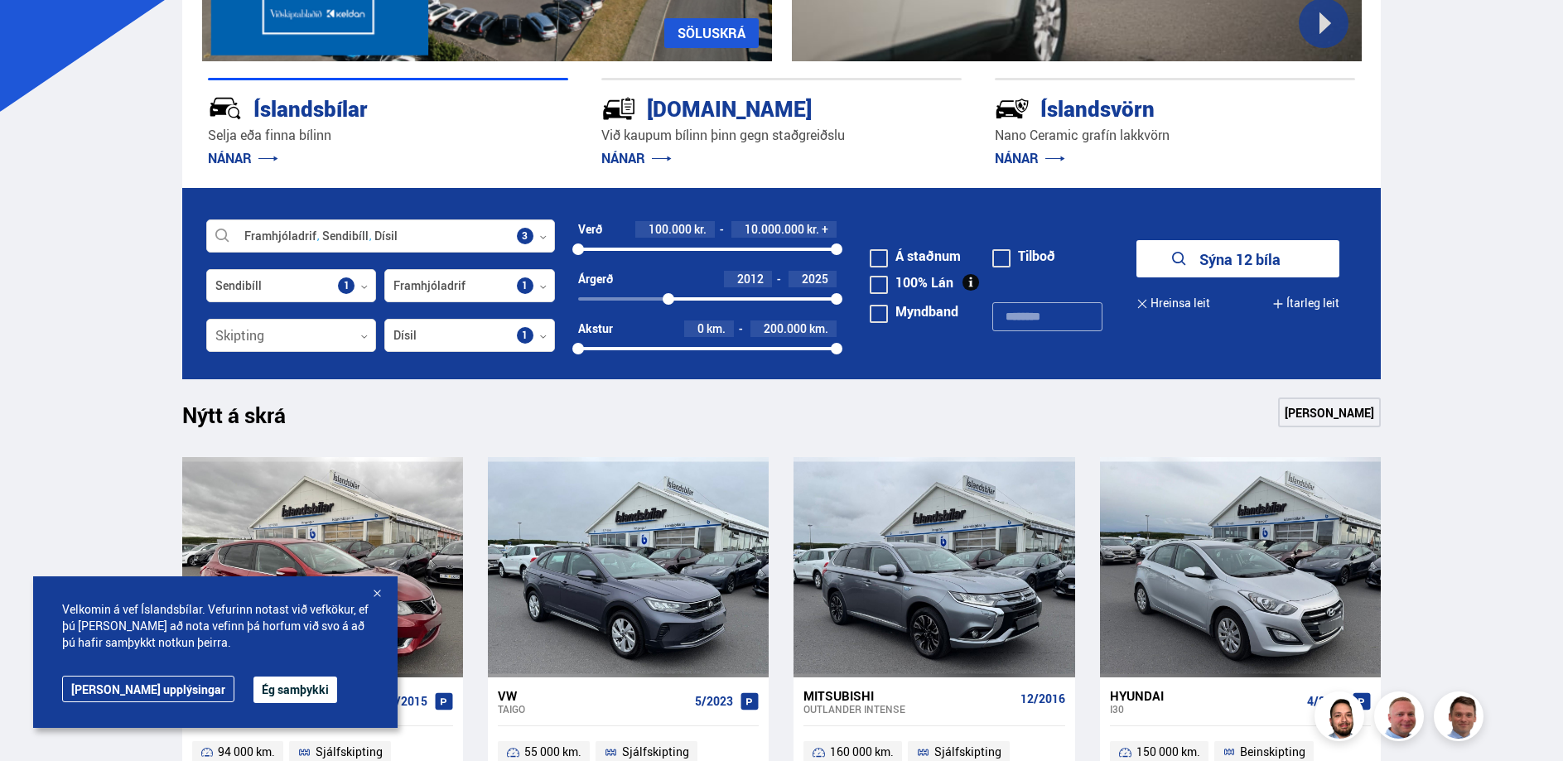
click at [703, 302] on div "2012 2025" at bounding box center [707, 299] width 259 height 15
click at [711, 296] on div at bounding box center [708, 299] width 12 height 12
drag, startPoint x: 715, startPoint y: 297, endPoint x: 730, endPoint y: 301, distance: 15.5
click at [730, 301] on div at bounding box center [730, 299] width 12 height 12
drag, startPoint x: 730, startPoint y: 301, endPoint x: 721, endPoint y: 299, distance: 9.3
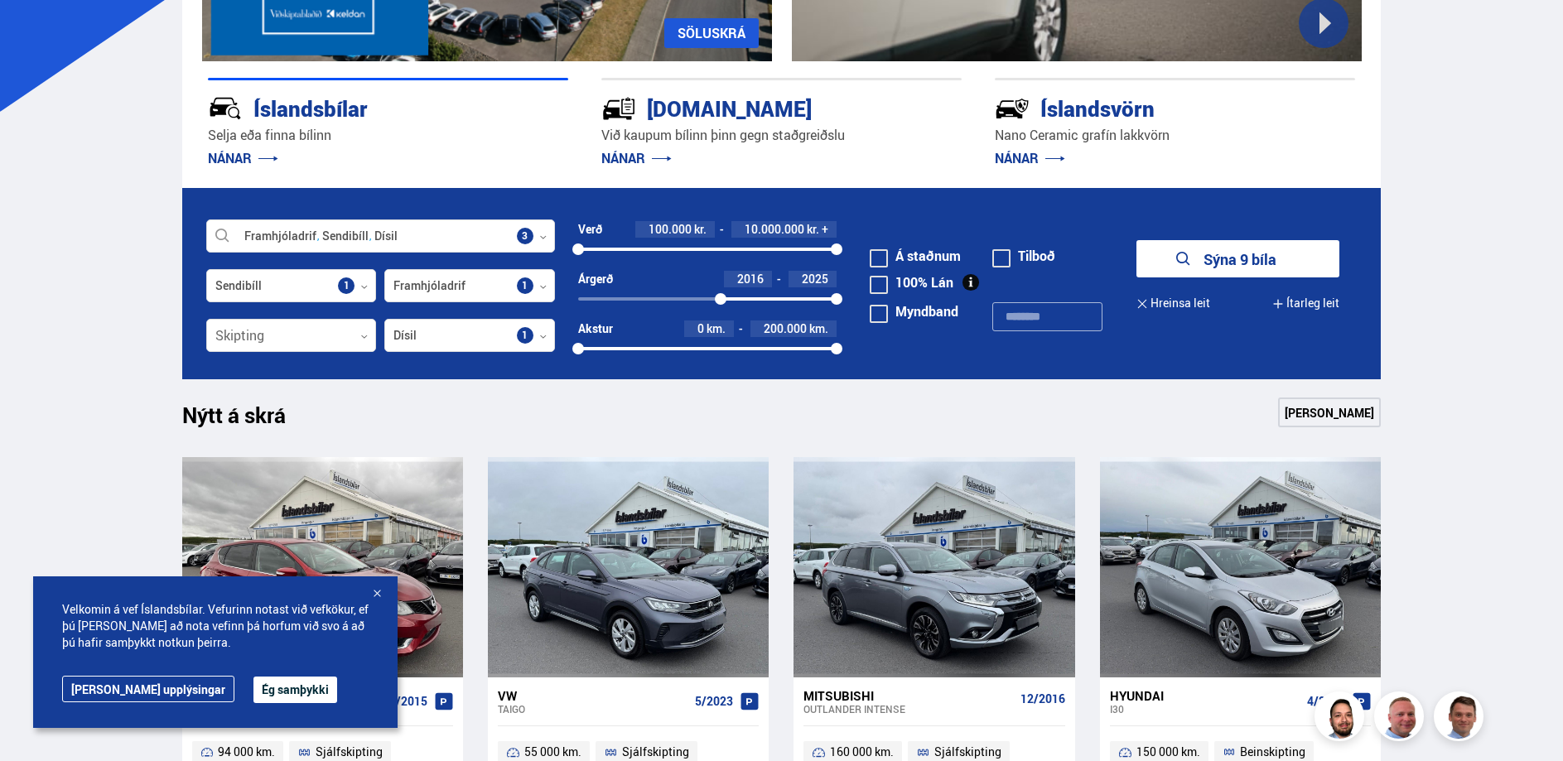
click at [721, 299] on div at bounding box center [721, 299] width 12 height 12
drag, startPoint x: 577, startPoint y: 347, endPoint x: 676, endPoint y: 355, distance: 99.8
click at [676, 355] on div "75495 200000" at bounding box center [707, 348] width 259 height 15
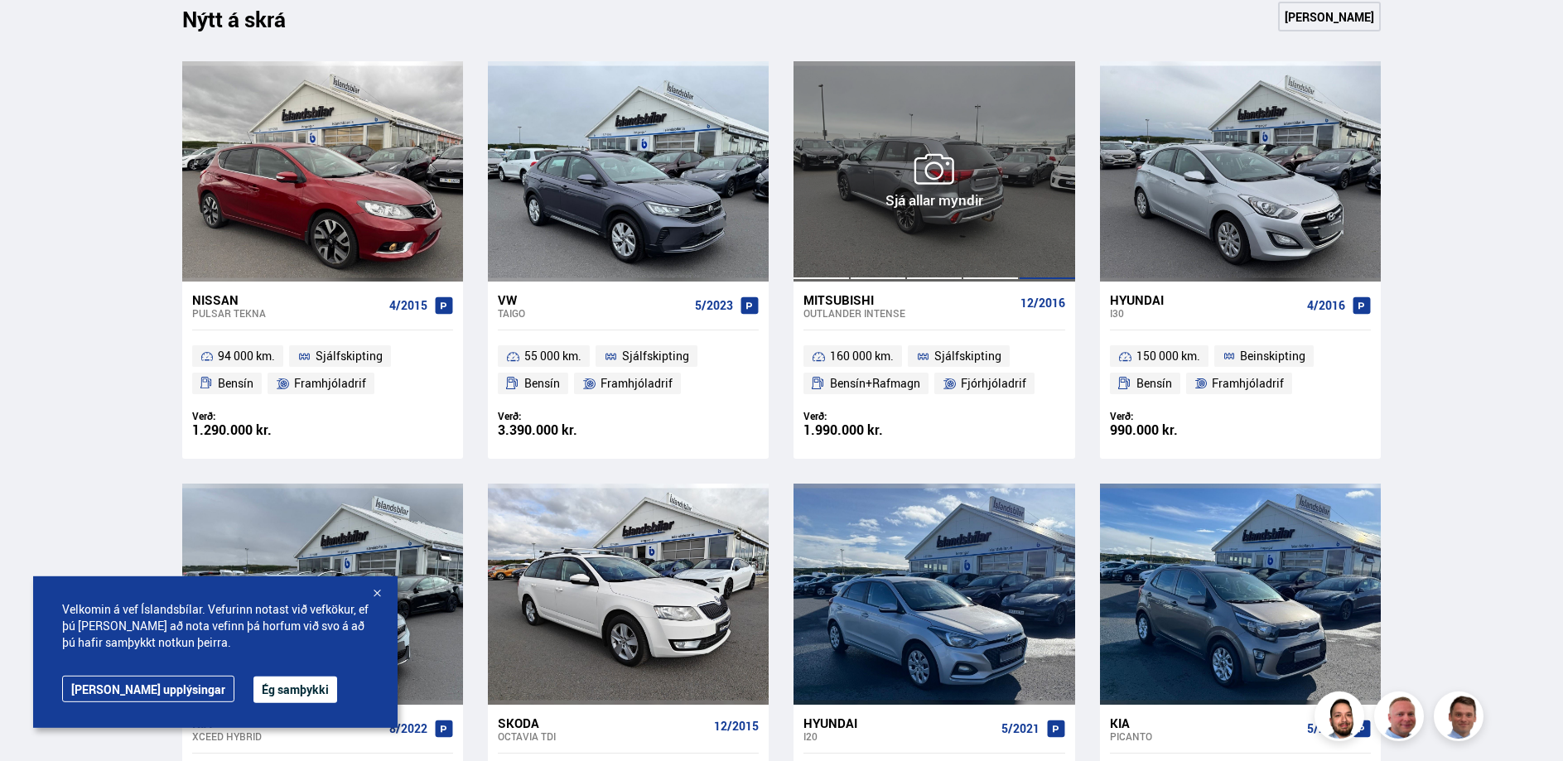
scroll to position [879, 0]
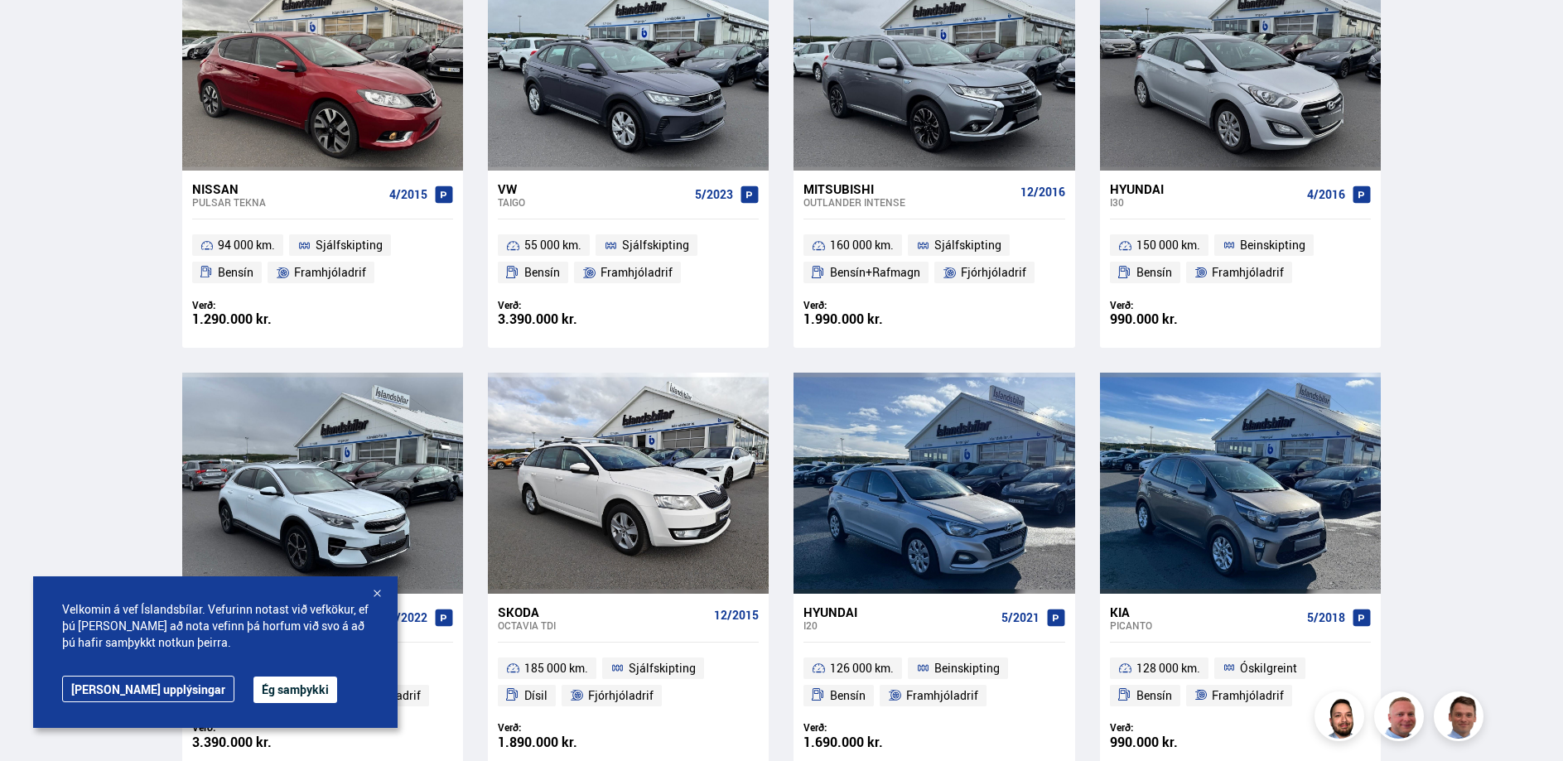
click at [254, 688] on button "Ég samþykki" at bounding box center [296, 690] width 84 height 27
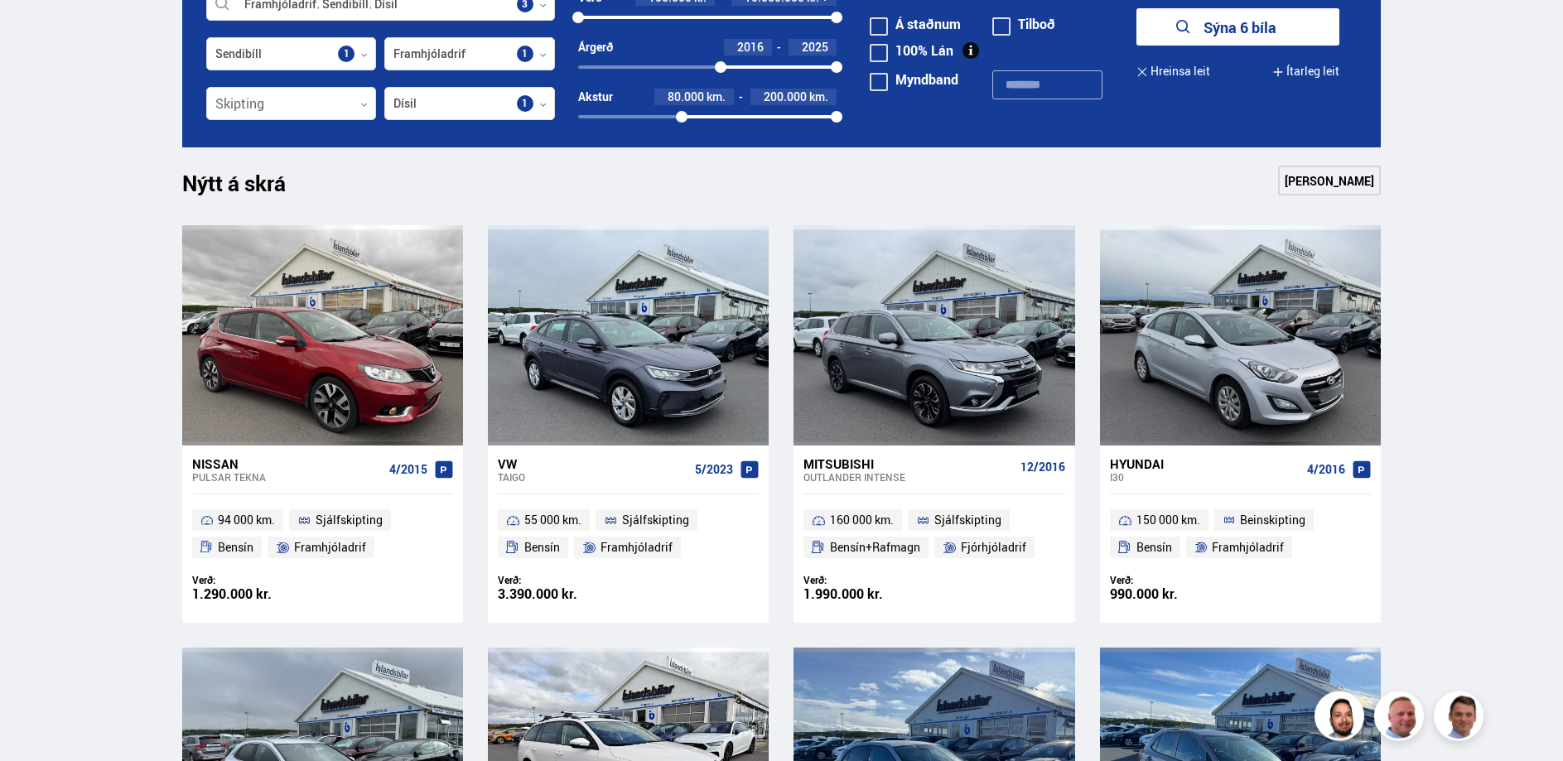
scroll to position [541, 0]
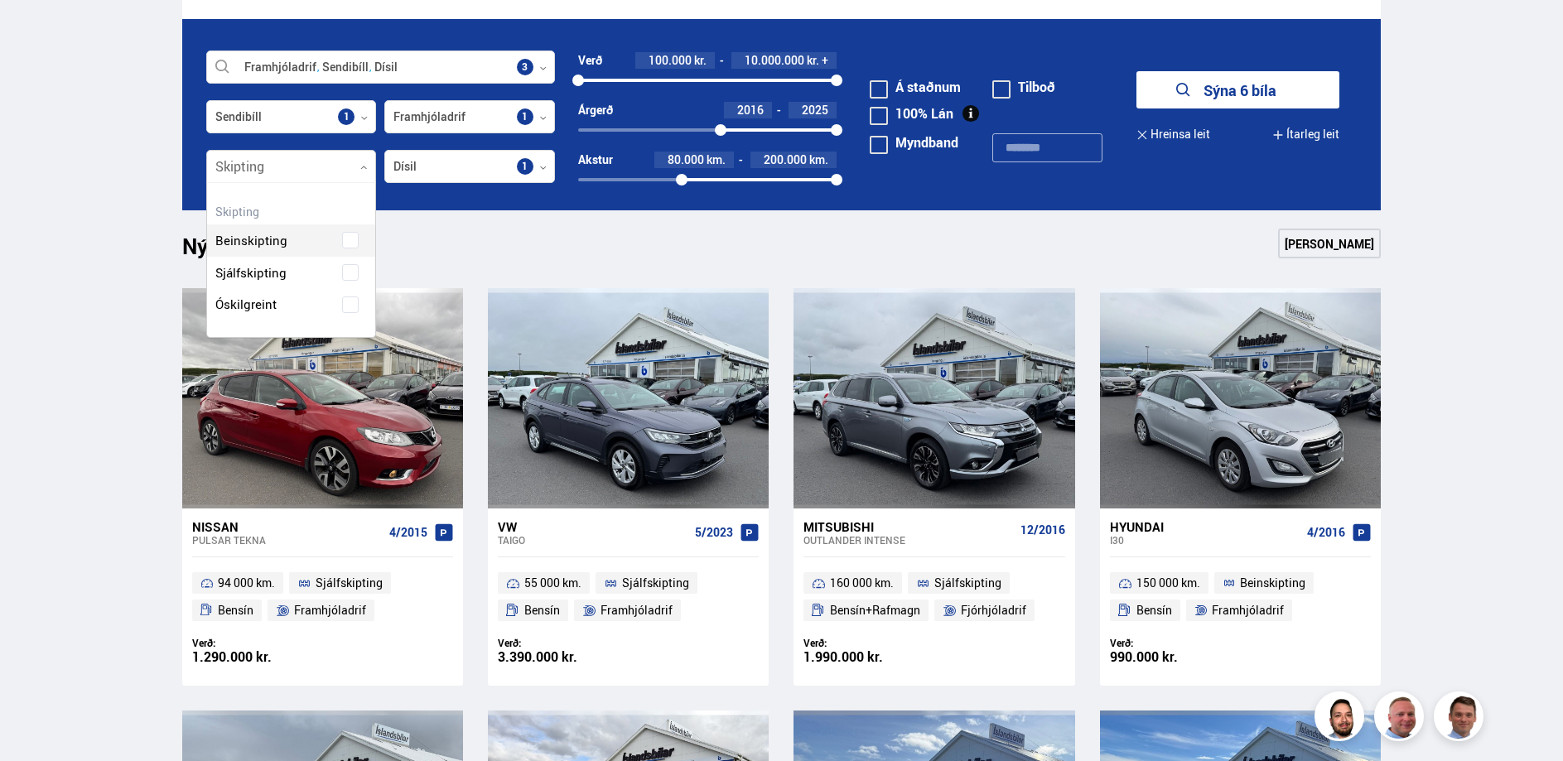
click at [357, 165] on div at bounding box center [291, 167] width 171 height 33
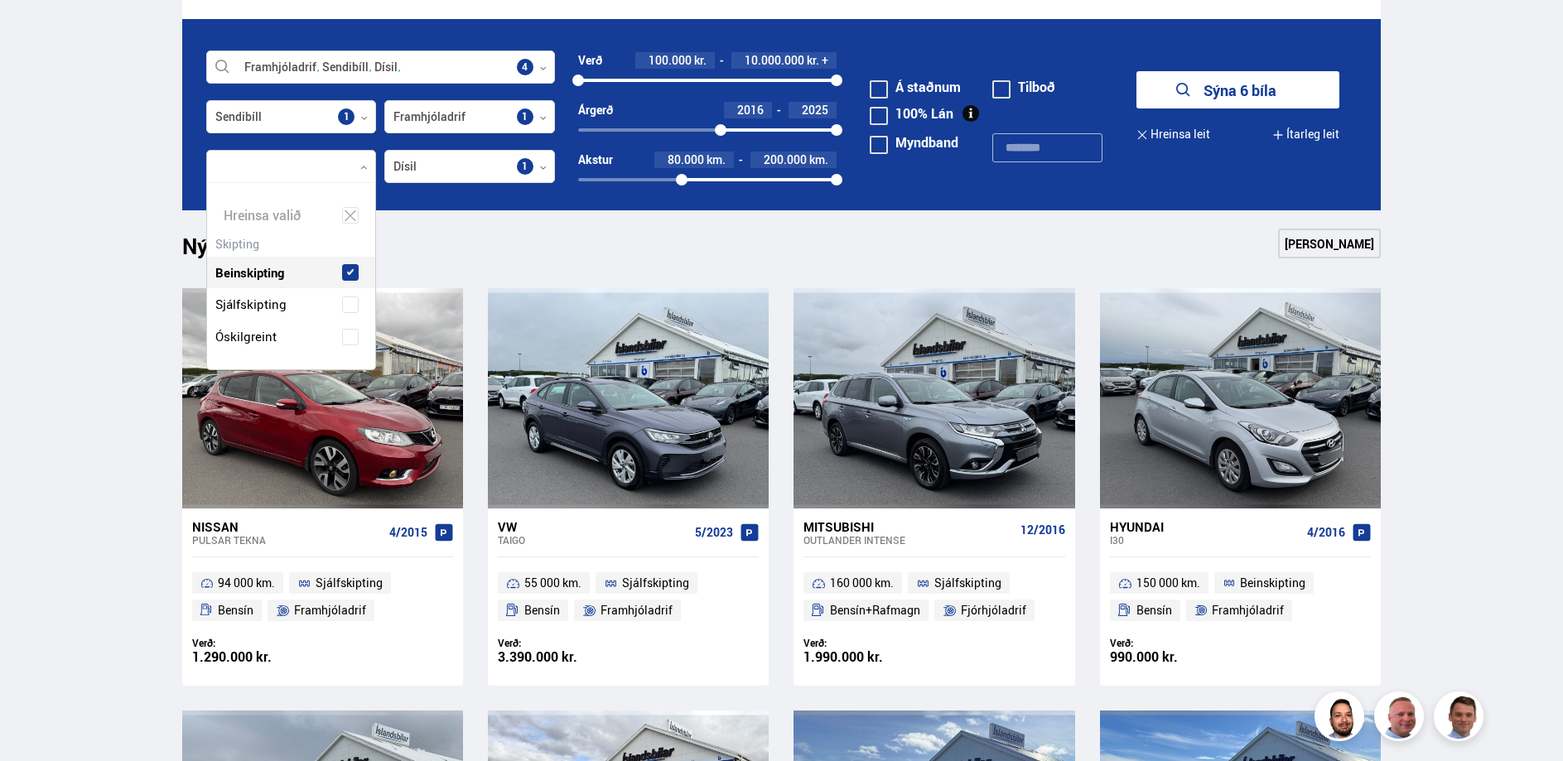
click at [249, 239] on div "Beinskipting" at bounding box center [291, 260] width 169 height 57
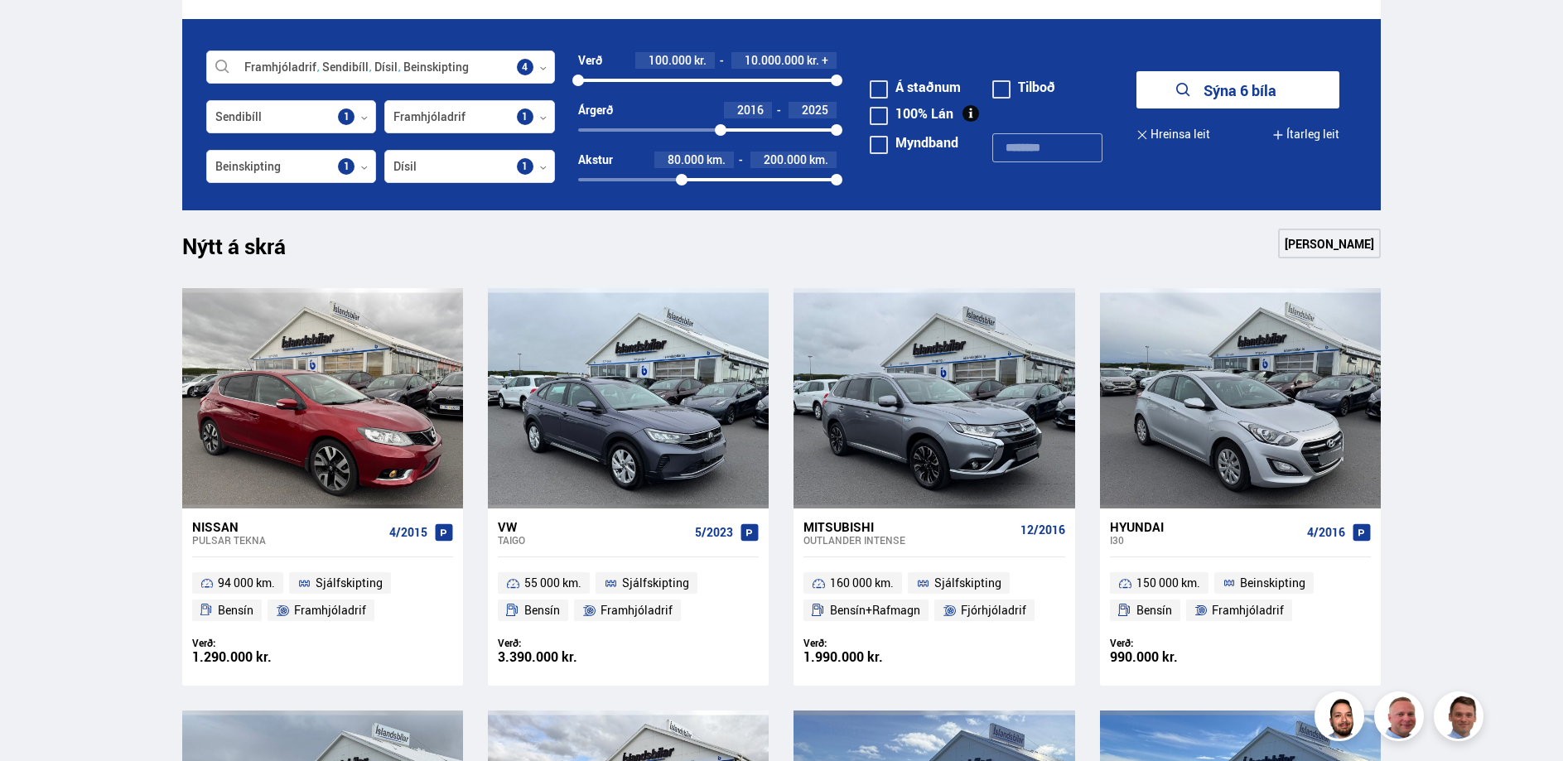
click at [1316, 135] on button "Ítarleg leit" at bounding box center [1306, 134] width 67 height 37
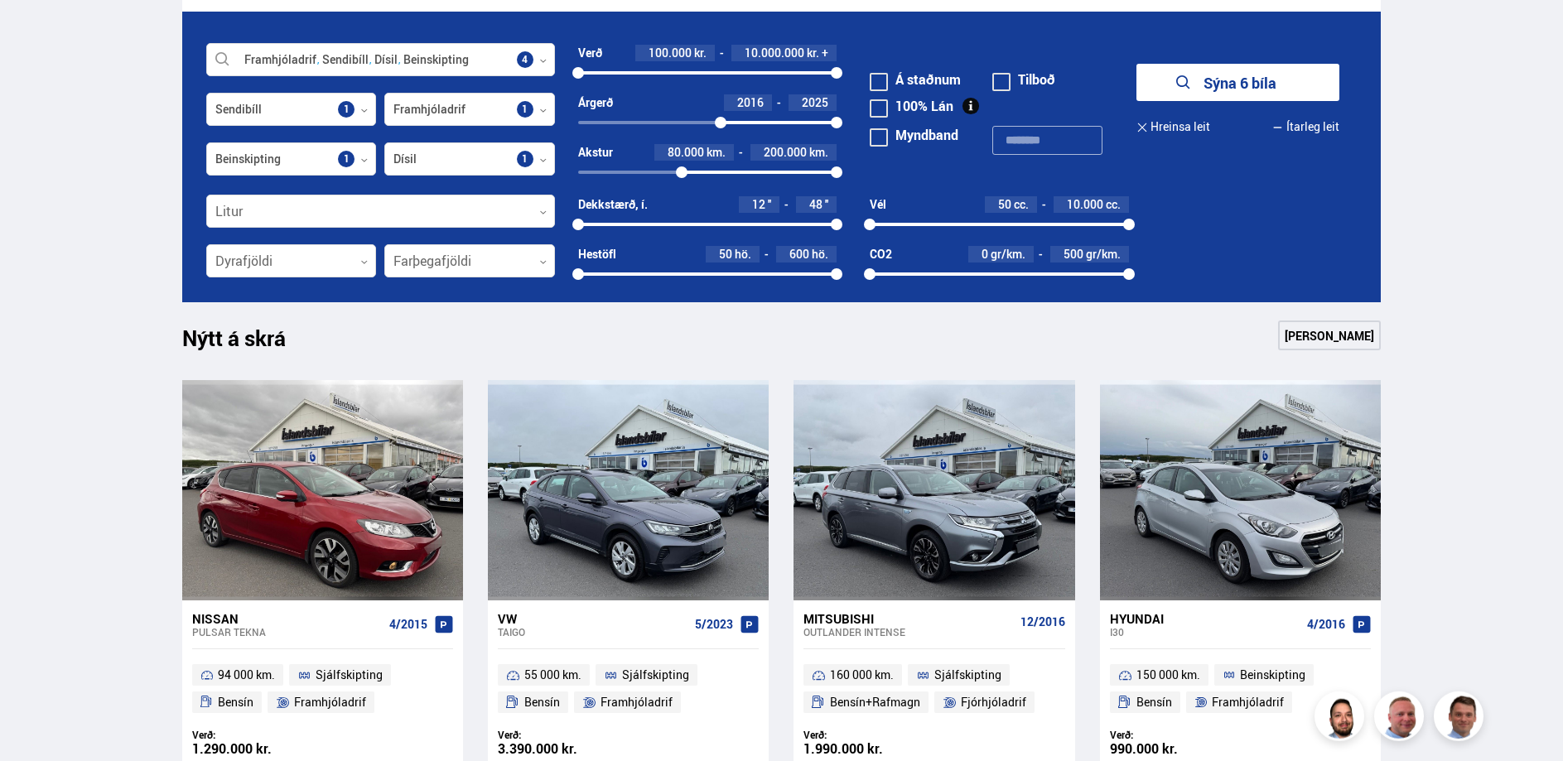
scroll to position [541, 0]
